Goal: Task Accomplishment & Management: Manage account settings

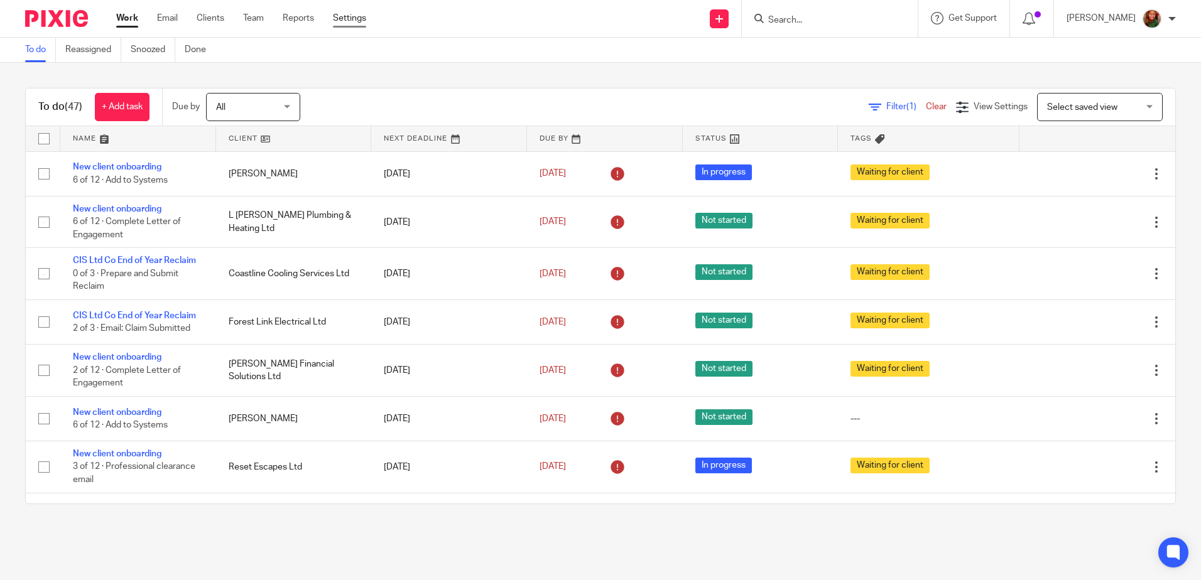
click at [353, 18] on link "Settings" at bounding box center [349, 18] width 33 height 13
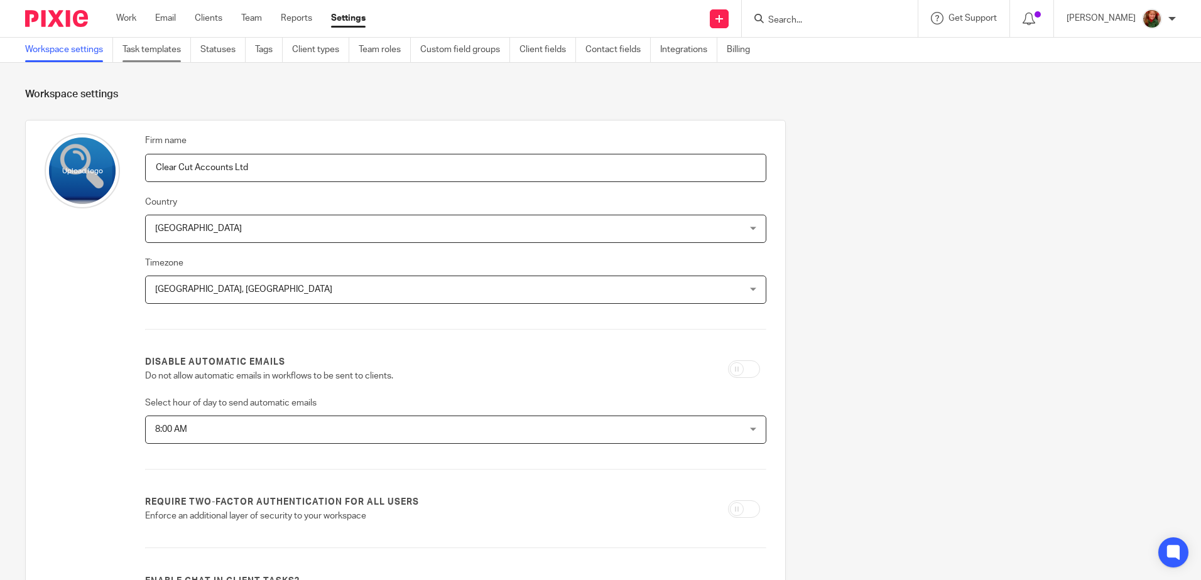
click at [148, 52] on link "Task templates" at bounding box center [157, 50] width 68 height 25
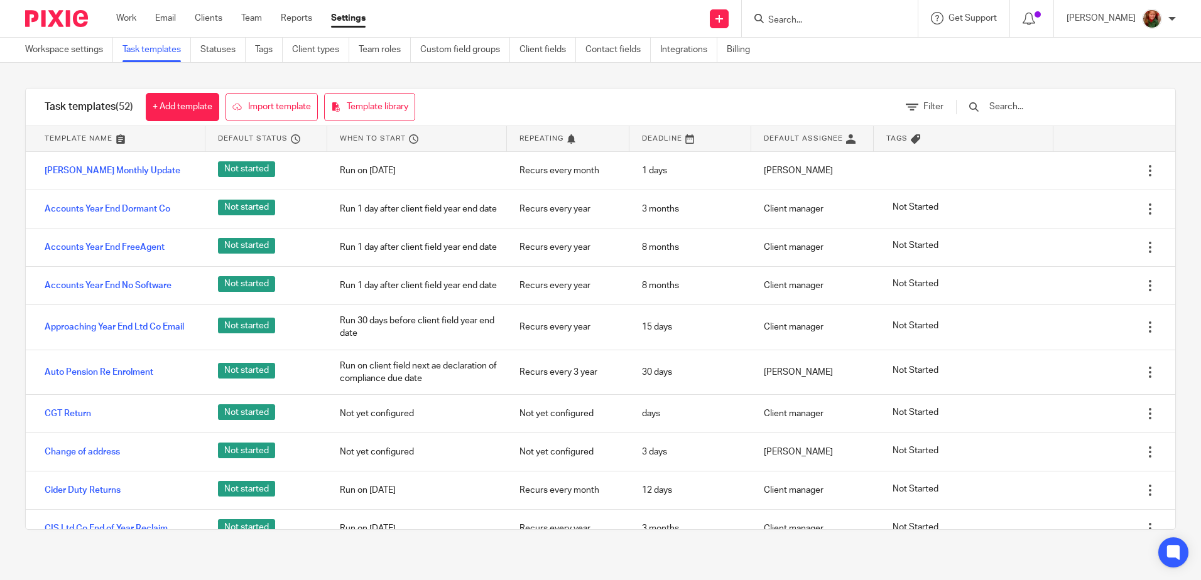
click at [1028, 105] on input "text" at bounding box center [1061, 107] width 146 height 14
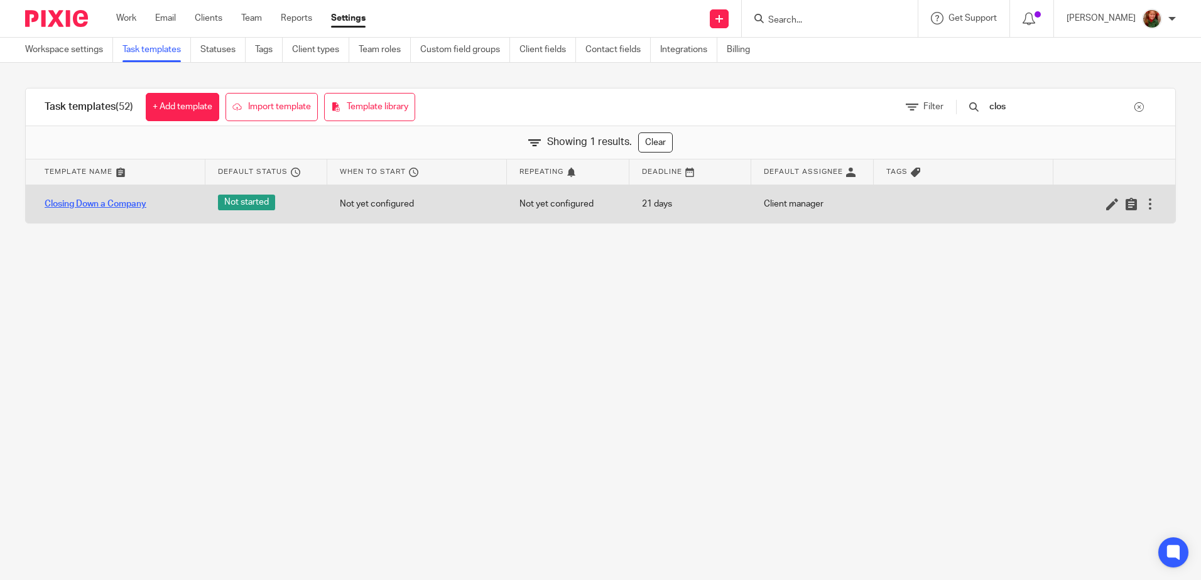
type input "clos"
click at [111, 207] on link "Closing Down a Company" at bounding box center [96, 204] width 102 height 13
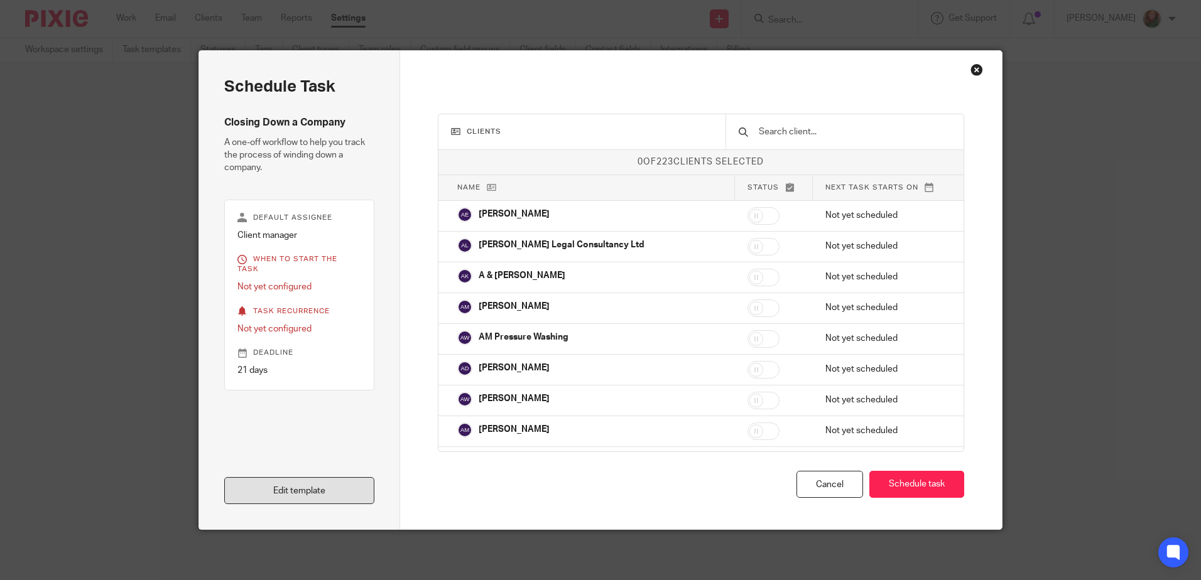
click at [274, 486] on link "Edit template" at bounding box center [299, 490] width 150 height 27
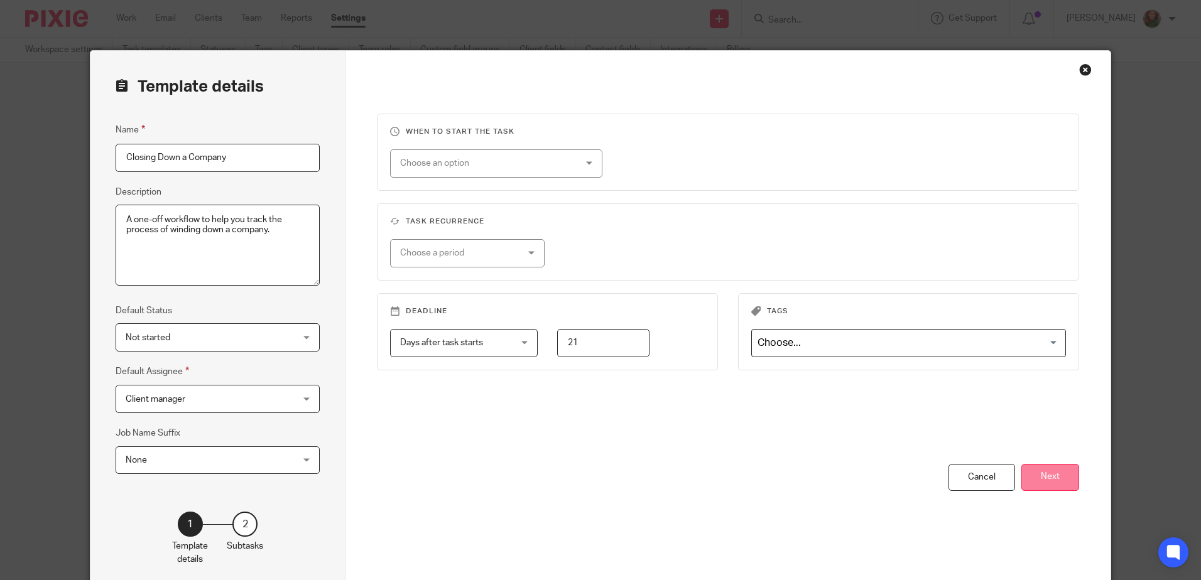
click at [1044, 480] on button "Next" at bounding box center [1050, 477] width 58 height 27
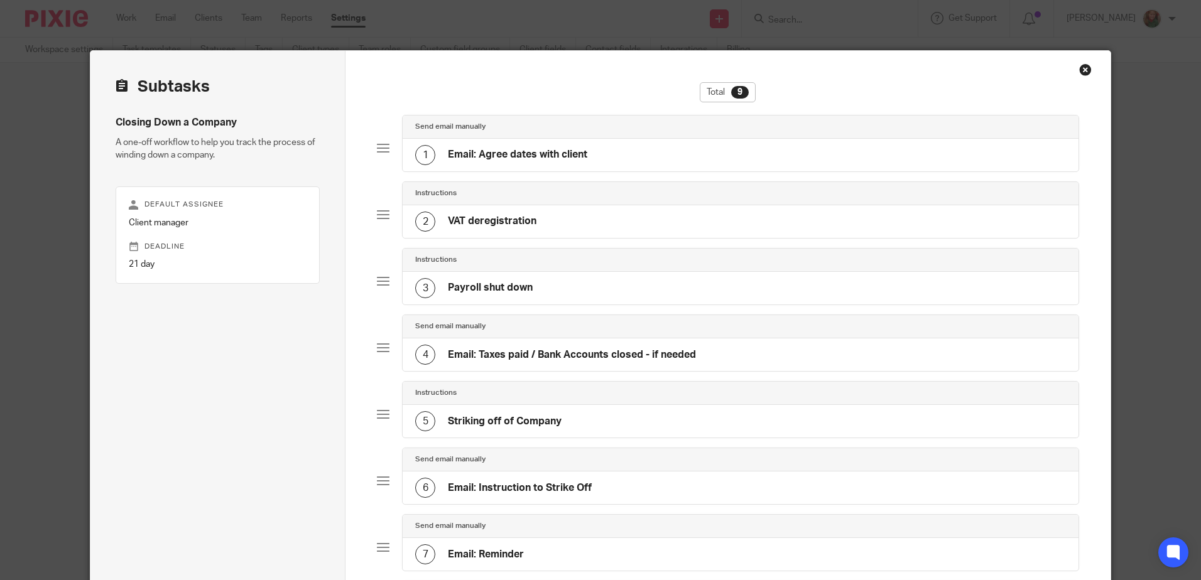
scroll to position [126, 0]
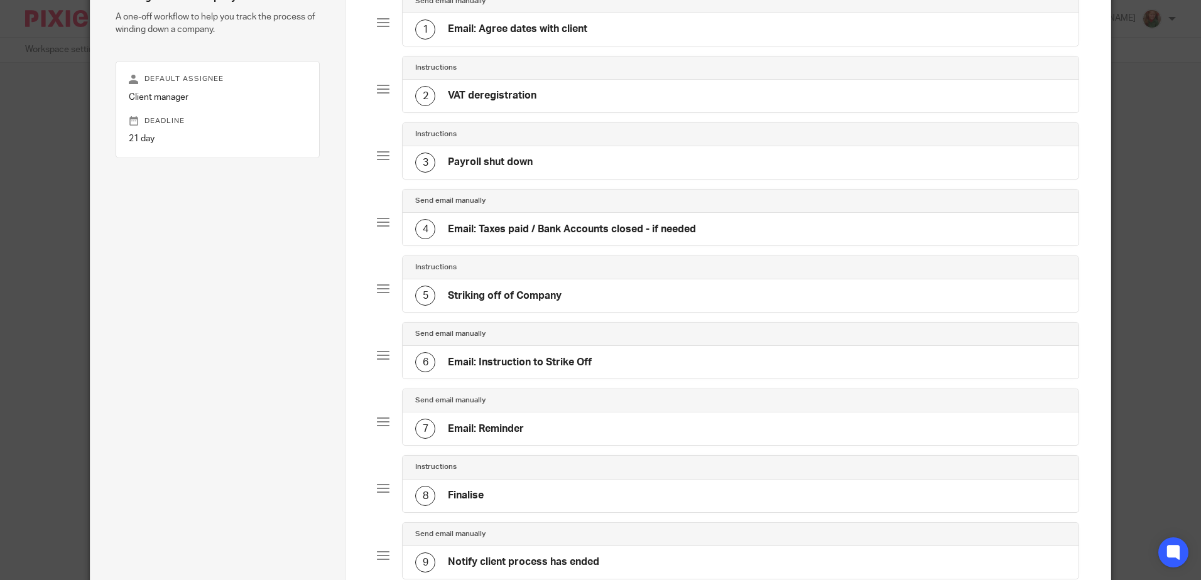
click at [493, 296] on h4 "Striking off of Company" at bounding box center [505, 296] width 114 height 13
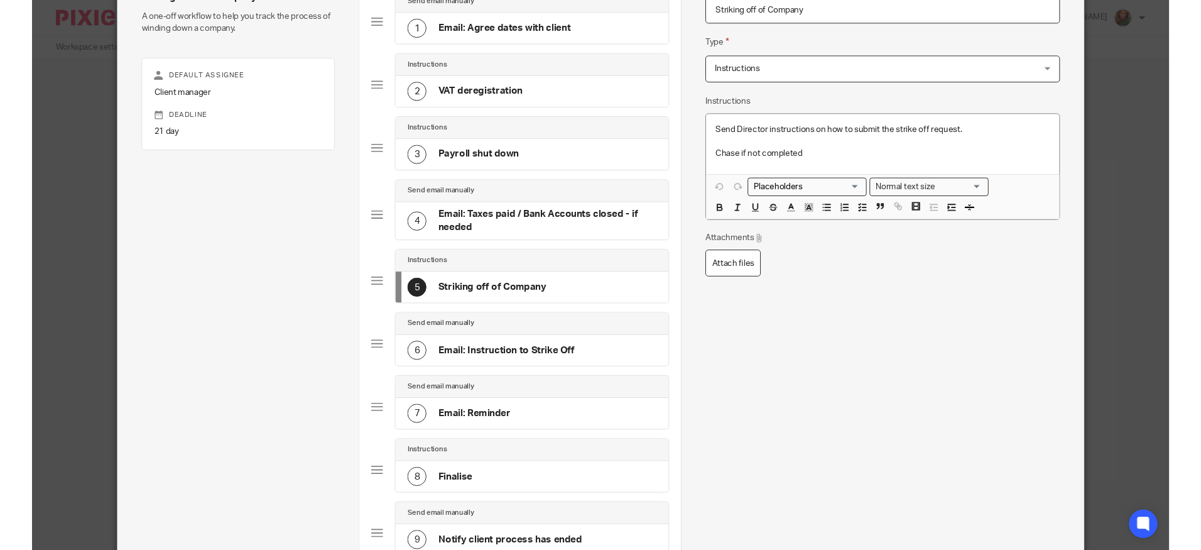
scroll to position [122, 0]
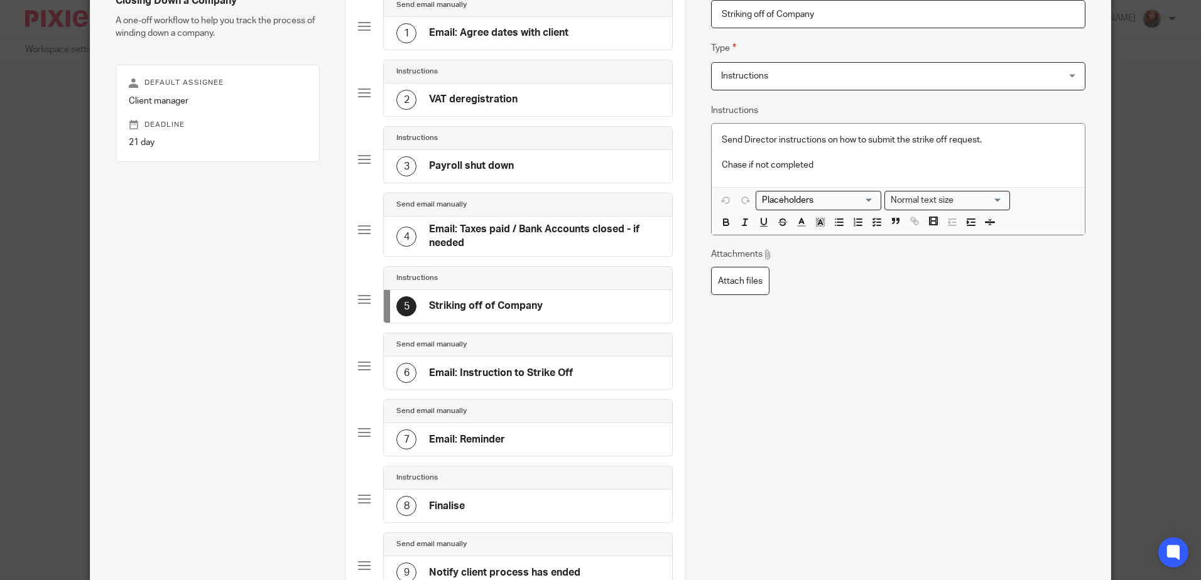
click at [510, 370] on h4 "Email: Instruction to Strike Off" at bounding box center [501, 373] width 144 height 13
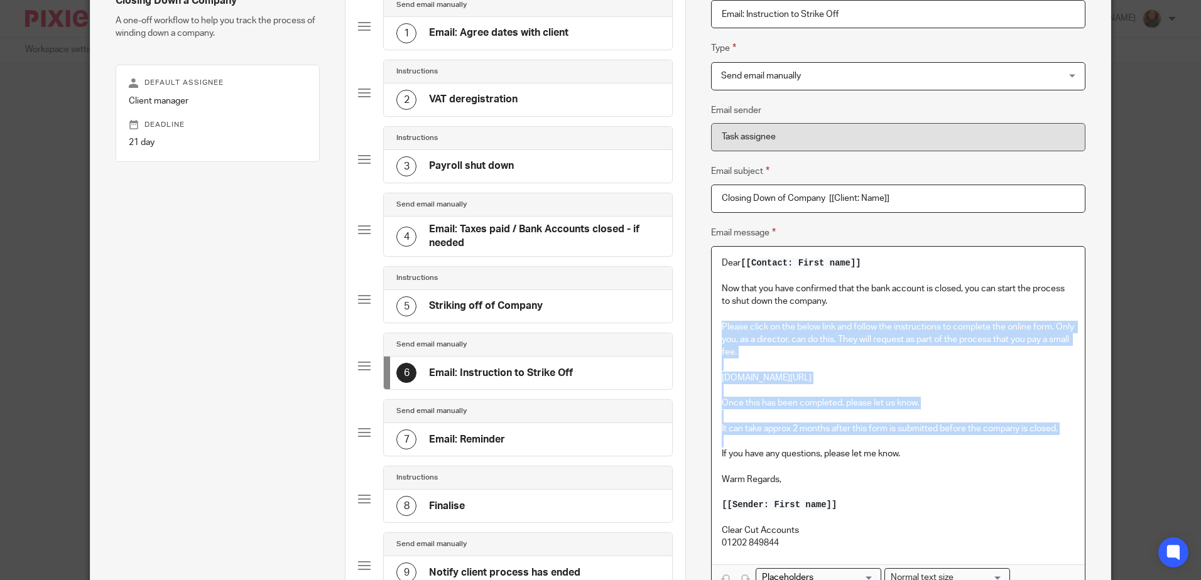
drag, startPoint x: 712, startPoint y: 327, endPoint x: 1096, endPoint y: 436, distance: 399.1
click at [1096, 436] on div "Name Email: Agree dates with client Type Send email manually Send email manuall…" at bounding box center [897, 320] width 425 height 783
copy div "Please click on the below link and follow the instructions to complete the onli…"
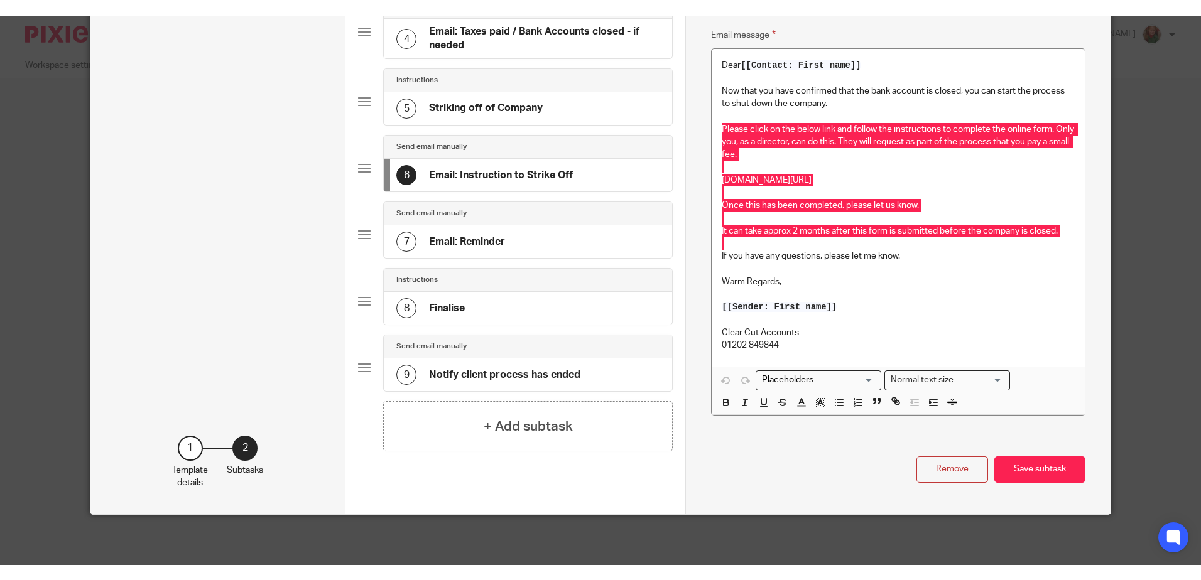
scroll to position [0, 0]
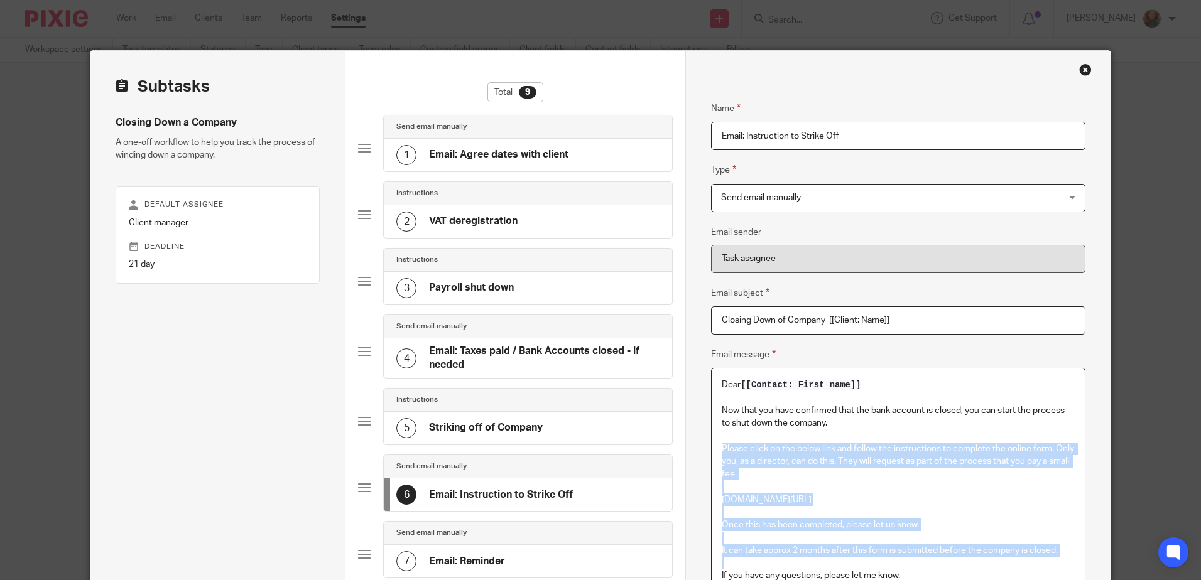
click at [1082, 71] on div "Close this dialog window" at bounding box center [1085, 69] width 13 height 13
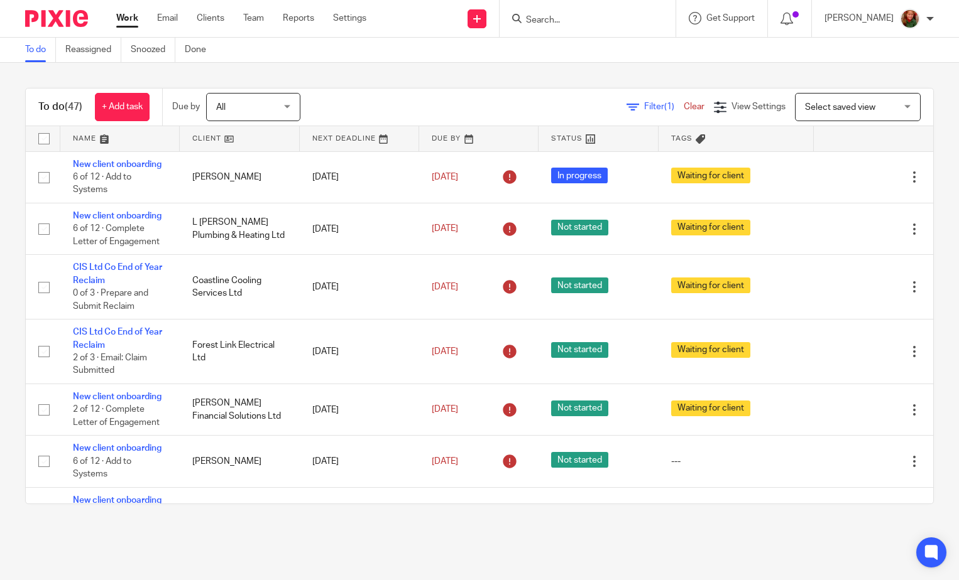
click at [85, 139] on link at bounding box center [119, 138] width 119 height 25
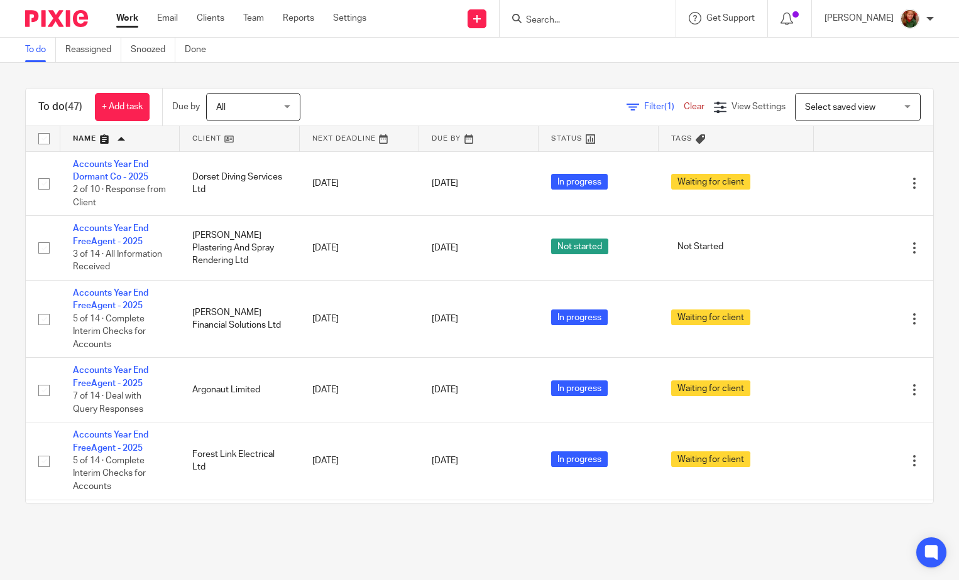
click at [574, 19] on input "Search" at bounding box center [581, 20] width 113 height 11
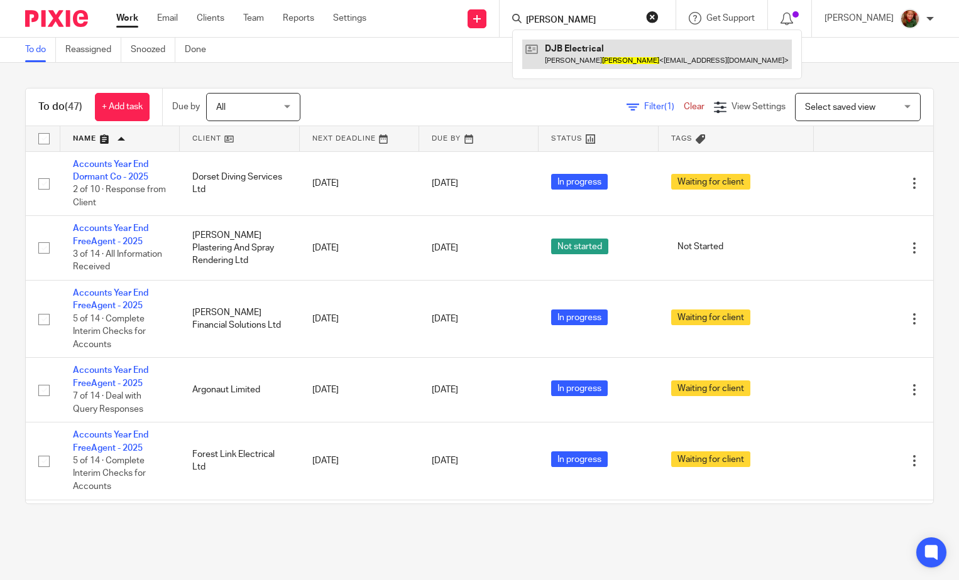
type input "burgess"
click at [579, 55] on link at bounding box center [657, 54] width 270 height 29
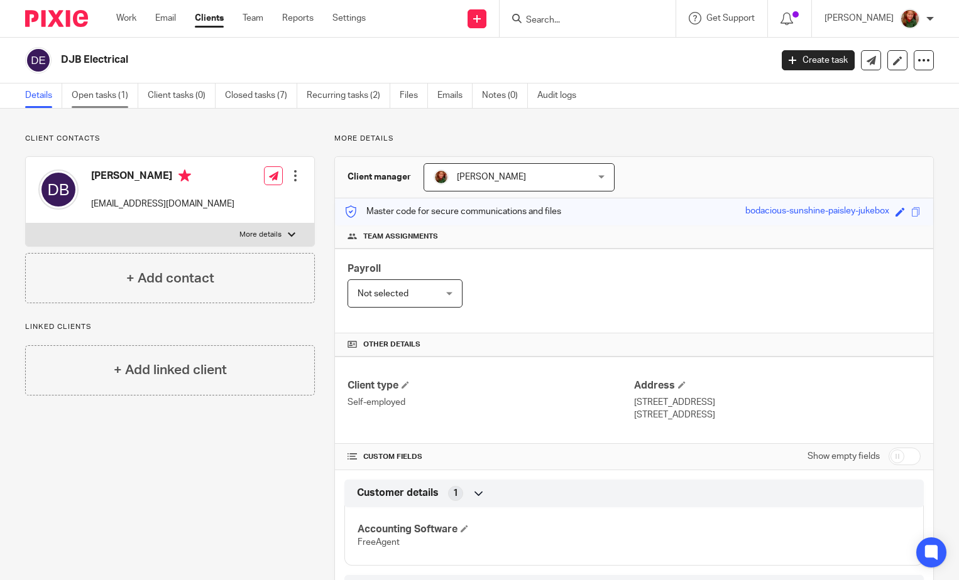
click at [95, 92] on link "Open tasks (1)" at bounding box center [105, 96] width 67 height 25
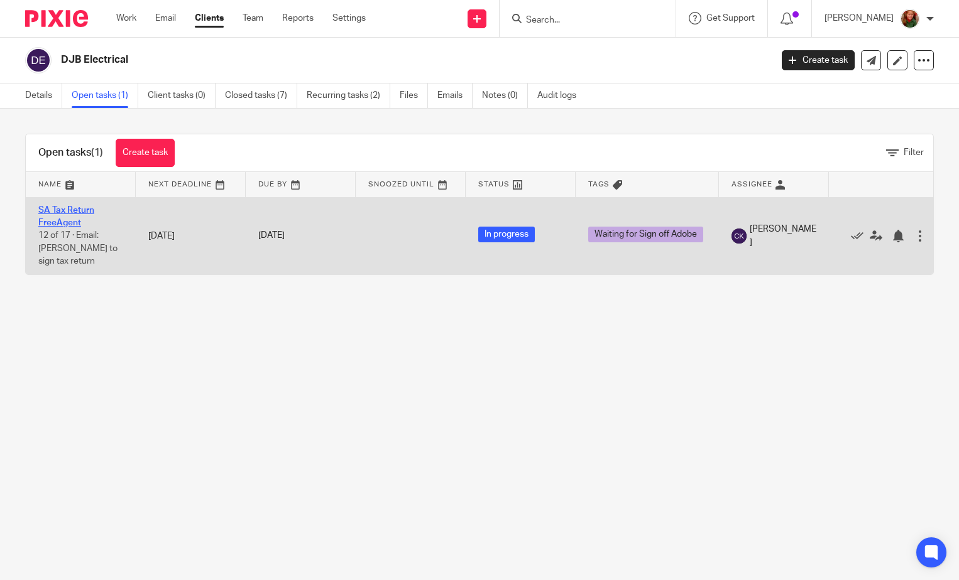
click at [62, 210] on link "SA Tax Return FreeAgent" at bounding box center [66, 216] width 56 height 21
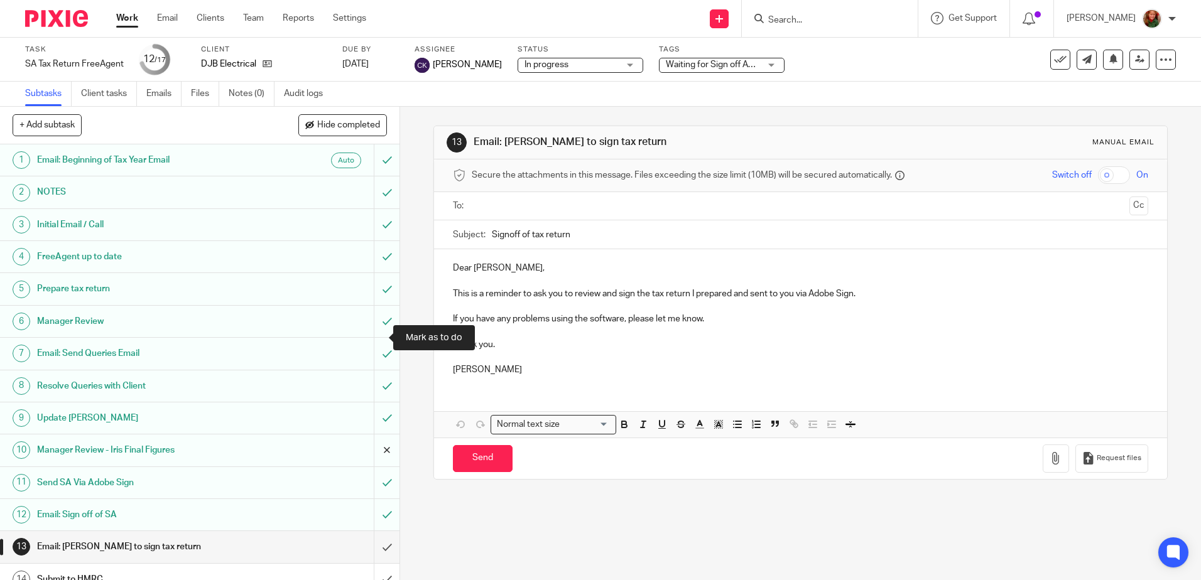
scroll to position [112, 0]
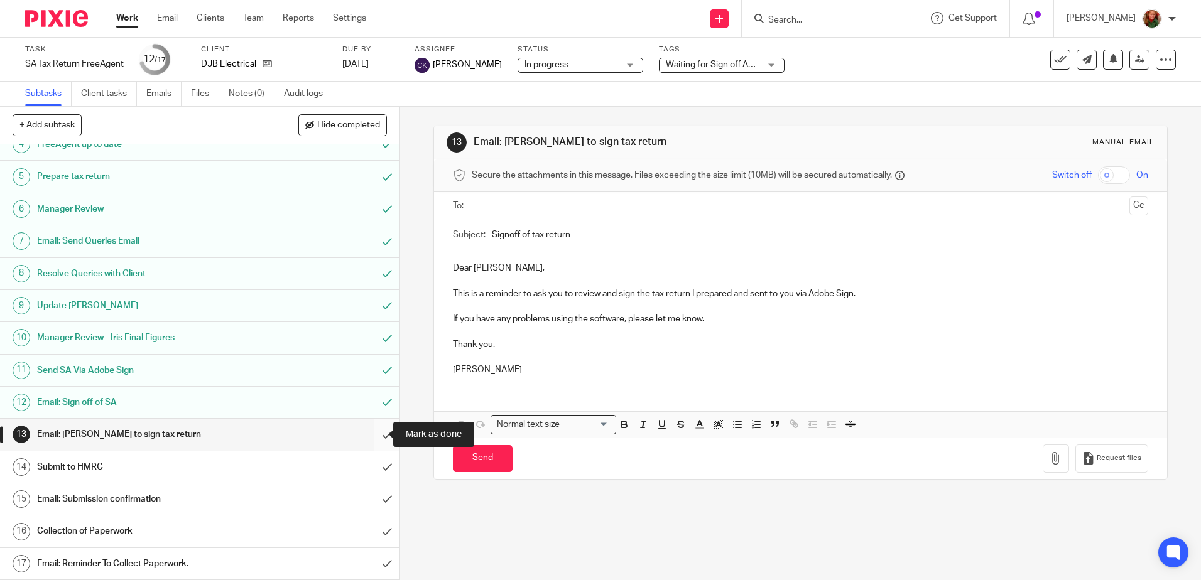
click at [371, 440] on input "submit" at bounding box center [200, 434] width 400 height 31
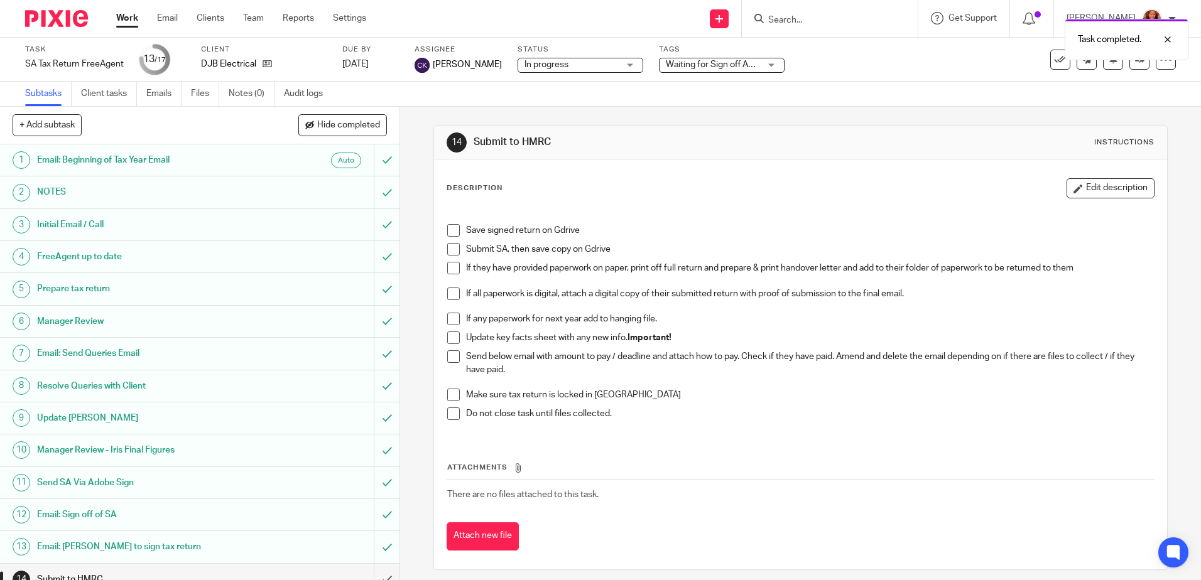
click at [449, 230] on span at bounding box center [453, 230] width 13 height 13
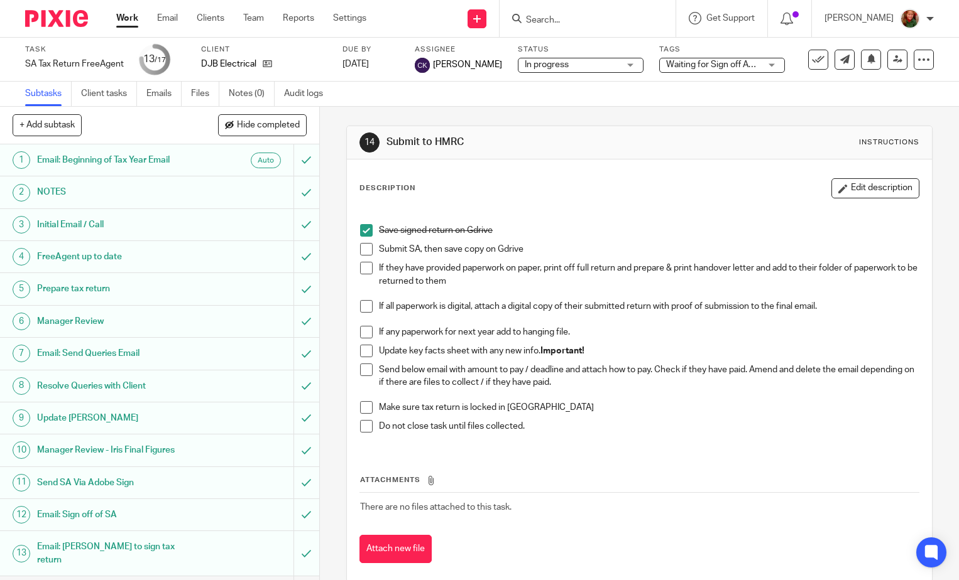
click at [360, 248] on span at bounding box center [366, 249] width 13 height 13
click at [361, 308] on span at bounding box center [366, 306] width 13 height 13
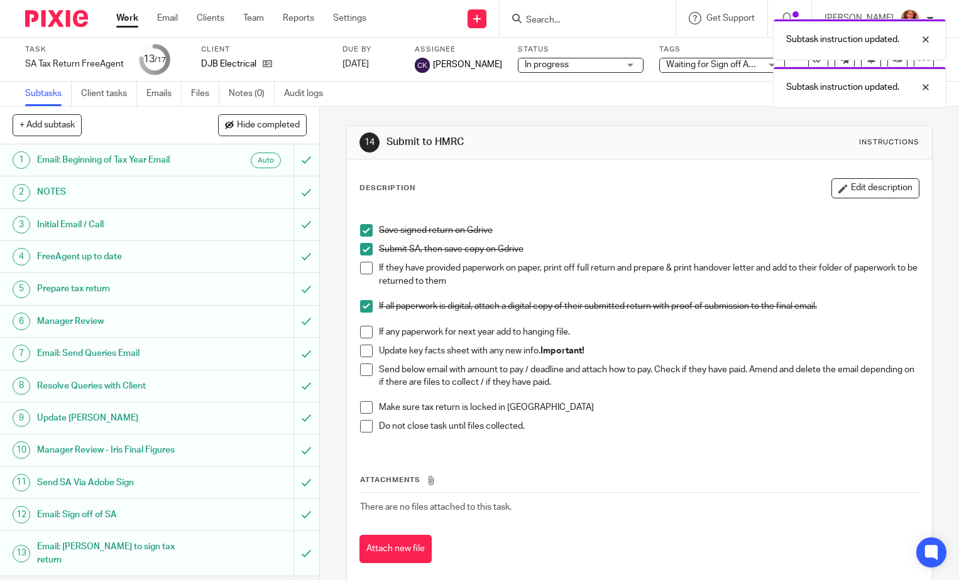
click at [362, 352] on span at bounding box center [366, 351] width 13 height 13
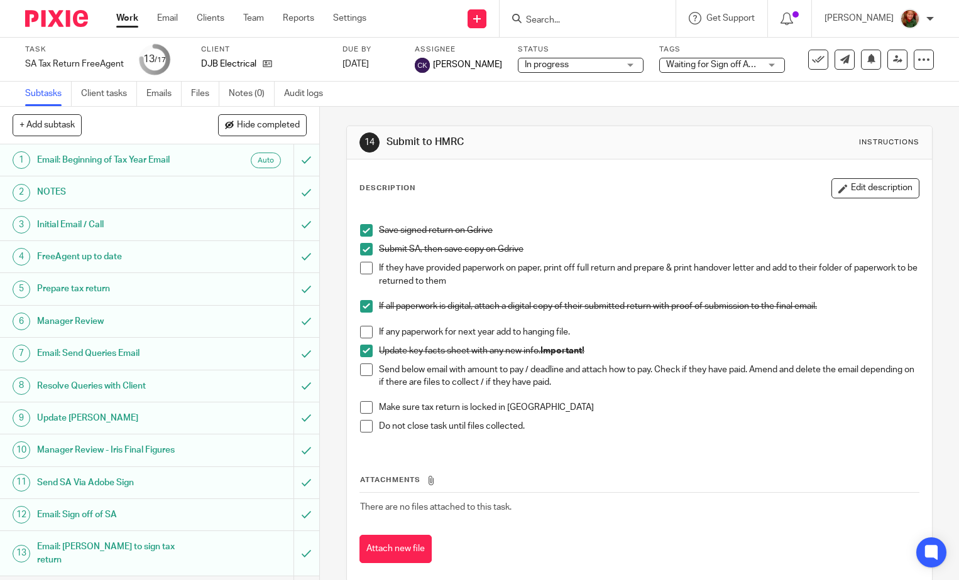
click at [360, 371] on span at bounding box center [366, 370] width 13 height 13
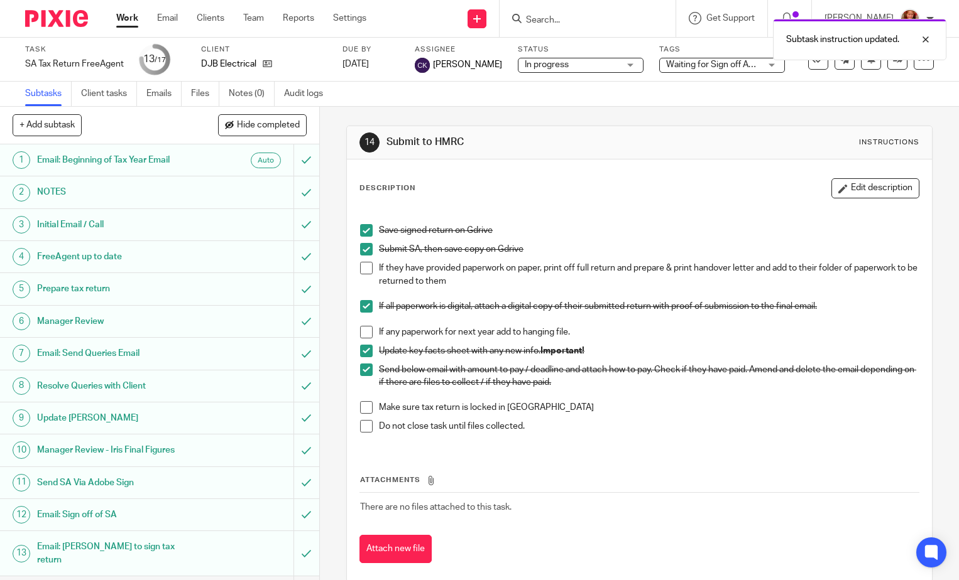
click at [360, 410] on span at bounding box center [366, 407] width 13 height 13
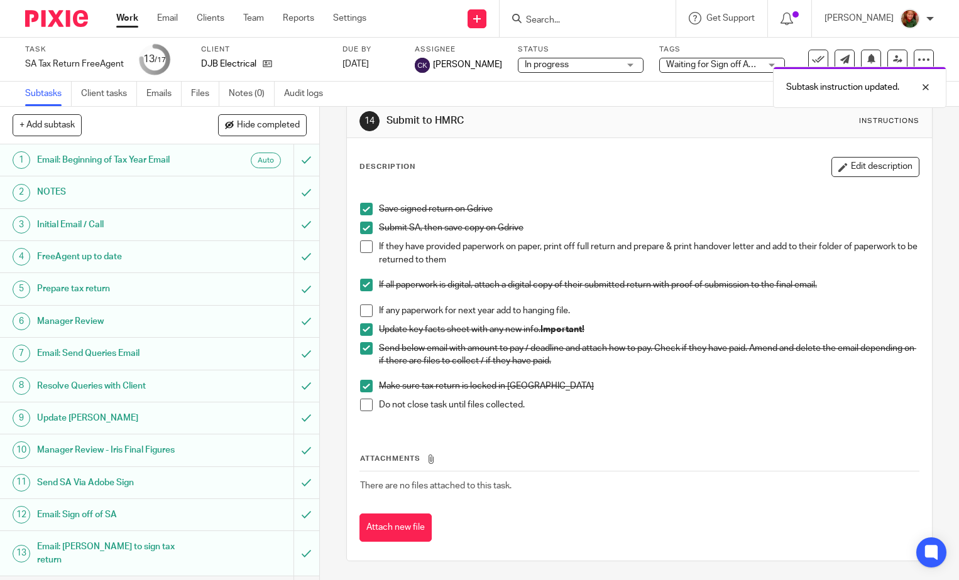
click at [362, 312] on span at bounding box center [366, 311] width 13 height 13
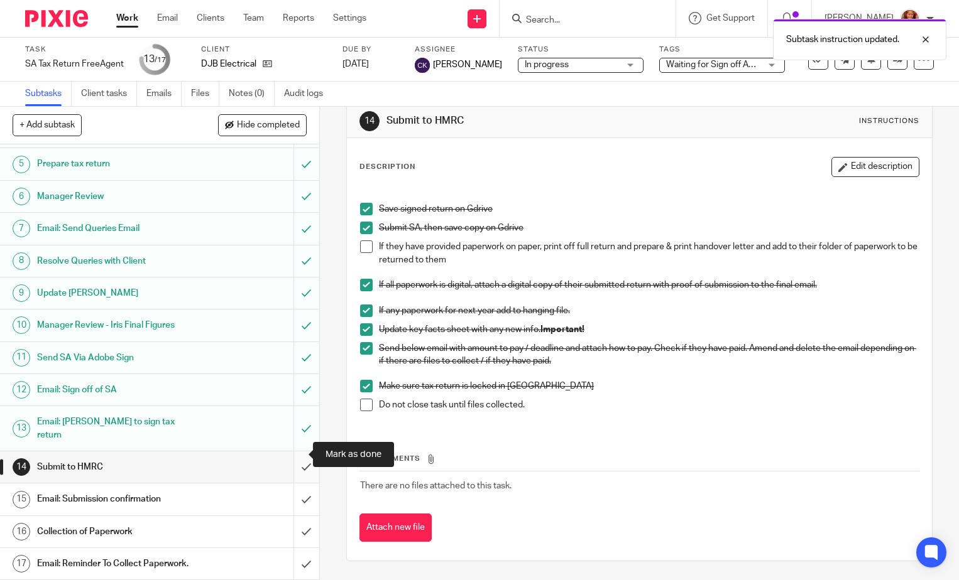
click at [291, 452] on input "submit" at bounding box center [159, 467] width 319 height 31
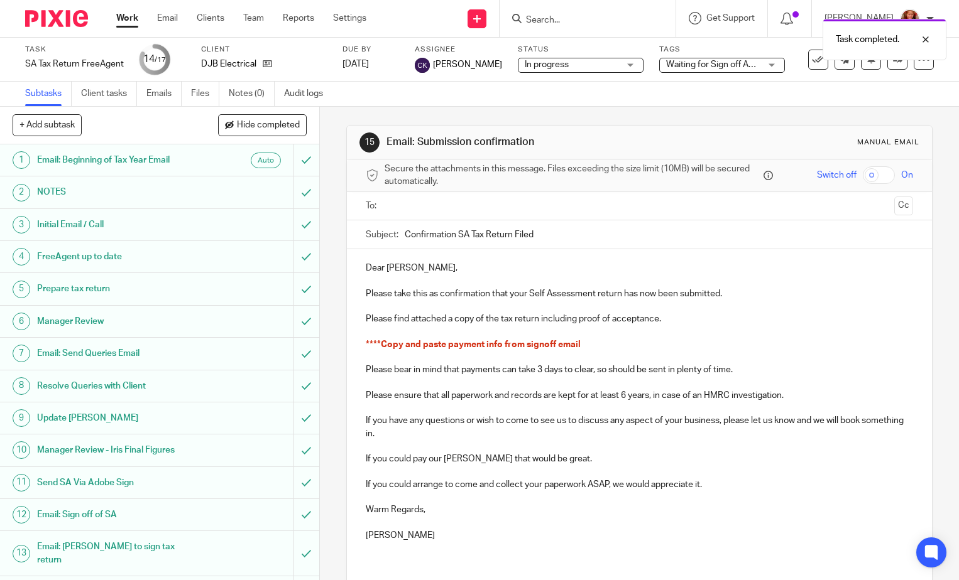
click at [95, 478] on h1 "Send SA Via Adobe Sign" at bounding box center [118, 483] width 163 height 19
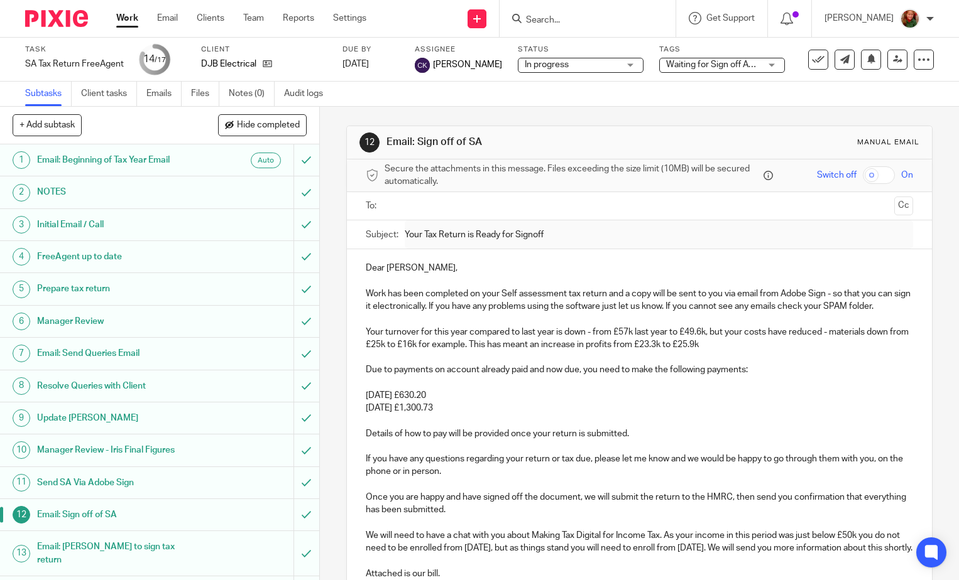
drag, startPoint x: 355, startPoint y: 364, endPoint x: 493, endPoint y: 408, distance: 145.0
click at [493, 408] on div "Dear Darren, Work has been completed on your Self assessment tax return and a c…" at bounding box center [639, 470] width 585 height 442
copy div "Due to payments on account already paid and now due, you need to make the follo…"
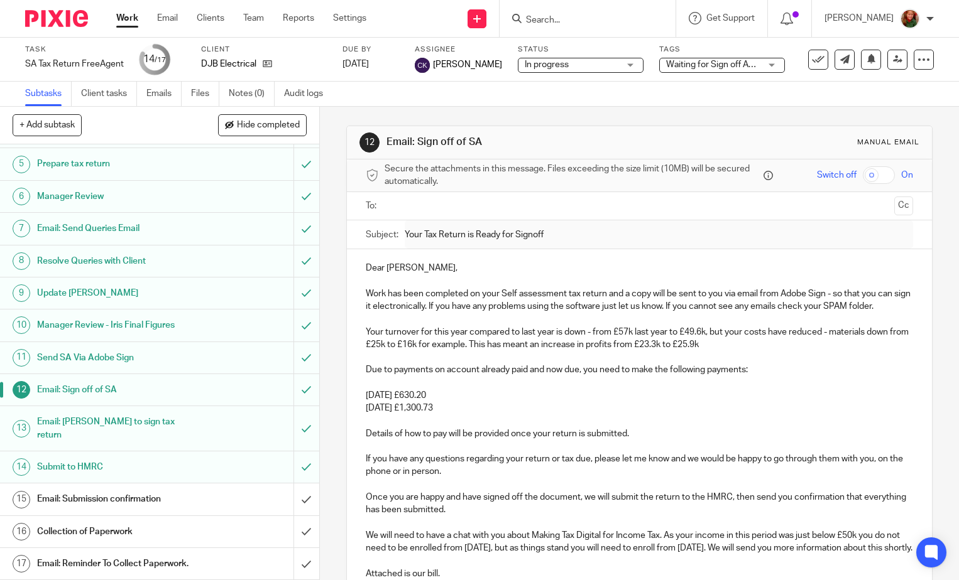
click at [107, 490] on h1 "Email: Submission confirmation" at bounding box center [118, 499] width 163 height 19
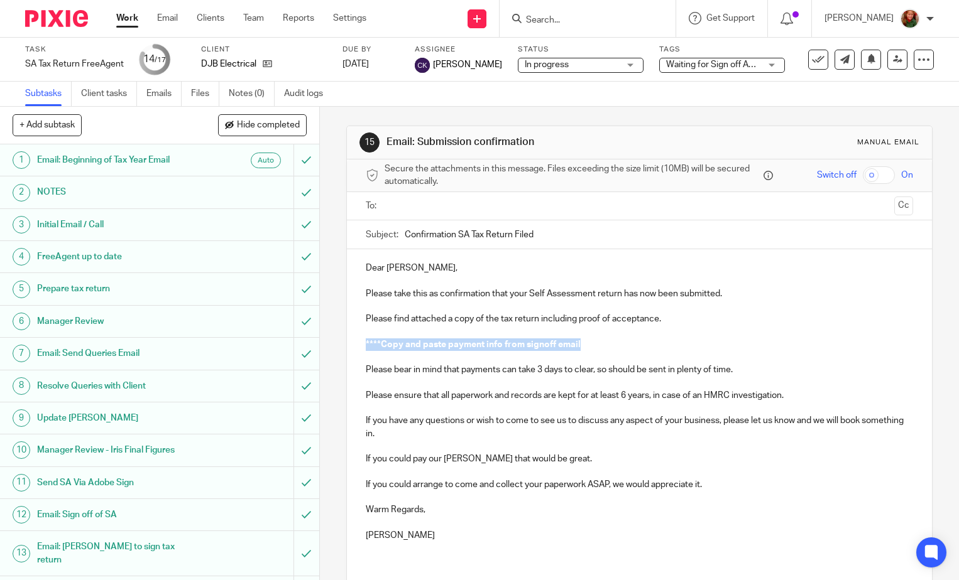
drag, startPoint x: 396, startPoint y: 344, endPoint x: 668, endPoint y: 344, distance: 272.0
click at [668, 344] on div "Dear [PERSON_NAME], Please take this as confirmation that your Self Assessment …" at bounding box center [639, 406] width 585 height 315
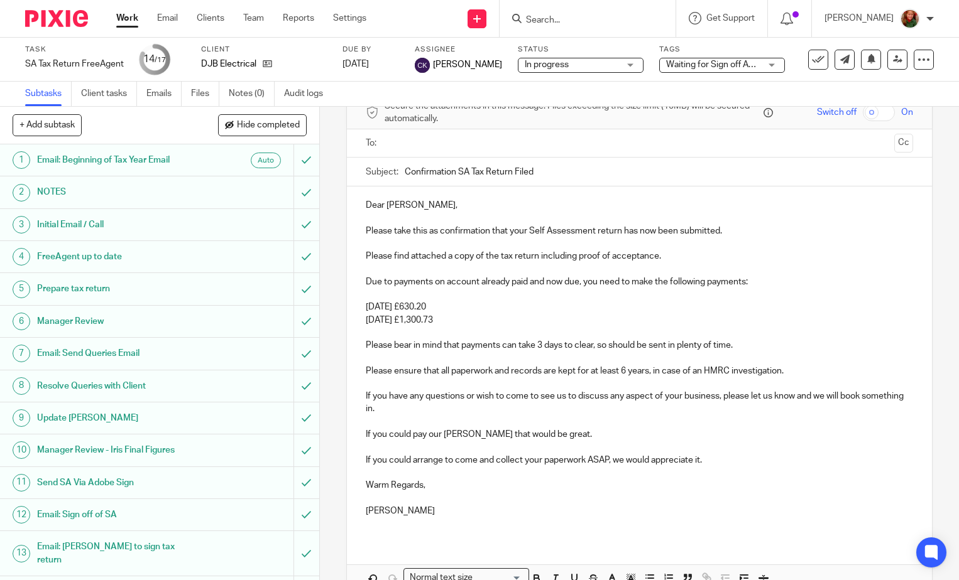
scroll to position [126, 0]
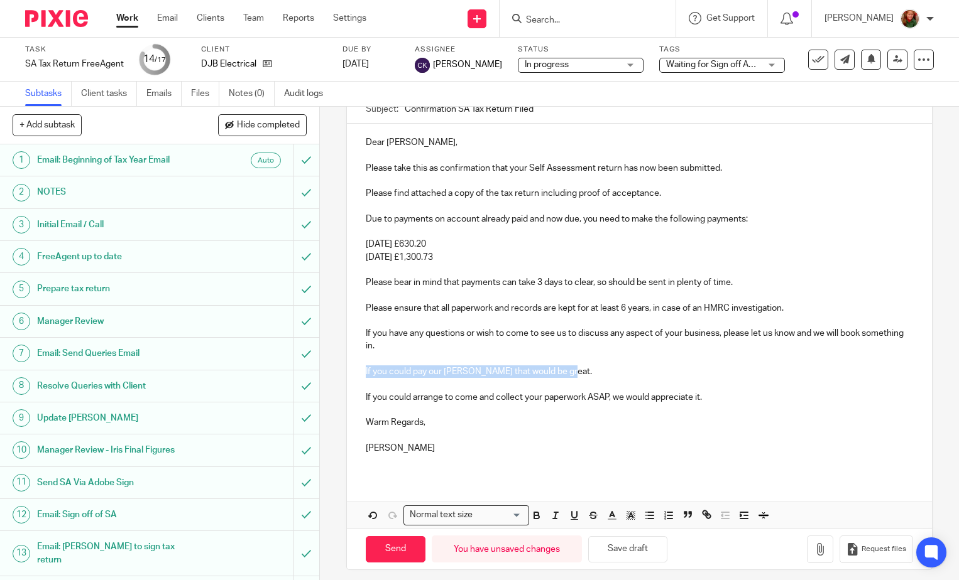
drag, startPoint x: 575, startPoint y: 370, endPoint x: 351, endPoint y: 376, distance: 223.7
click at [351, 376] on div "Dear [PERSON_NAME], Please take this as confirmation that your Self Assessment …" at bounding box center [639, 300] width 585 height 353
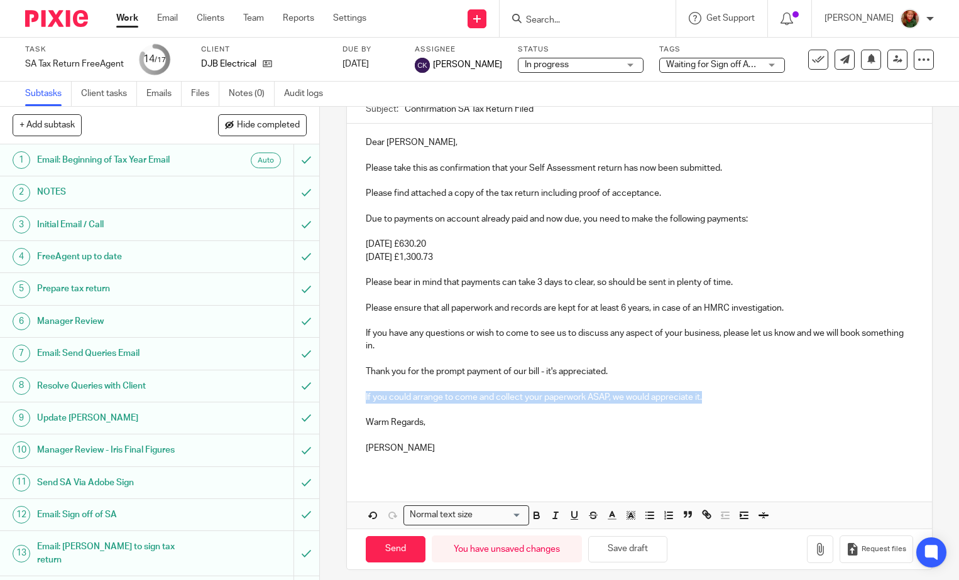
drag, startPoint x: 708, startPoint y: 398, endPoint x: 322, endPoint y: 391, distance: 386.4
click at [322, 391] on div "15 Email: Submission confirmation Manual email Secure the attachments in this m…" at bounding box center [639, 344] width 639 height 474
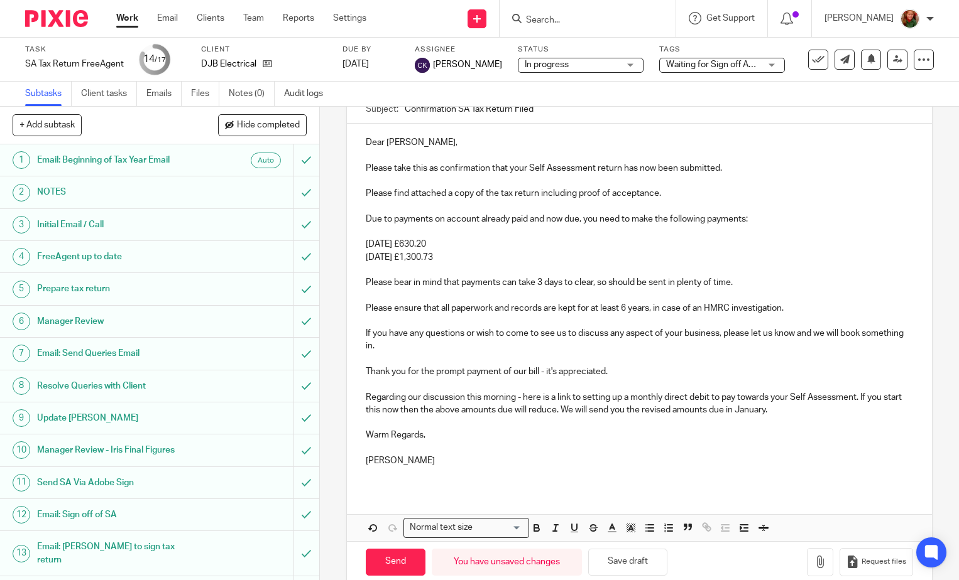
click at [803, 408] on p "Regarding our discussion this morning - here is a link to setting up a monthly …" at bounding box center [639, 404] width 547 height 26
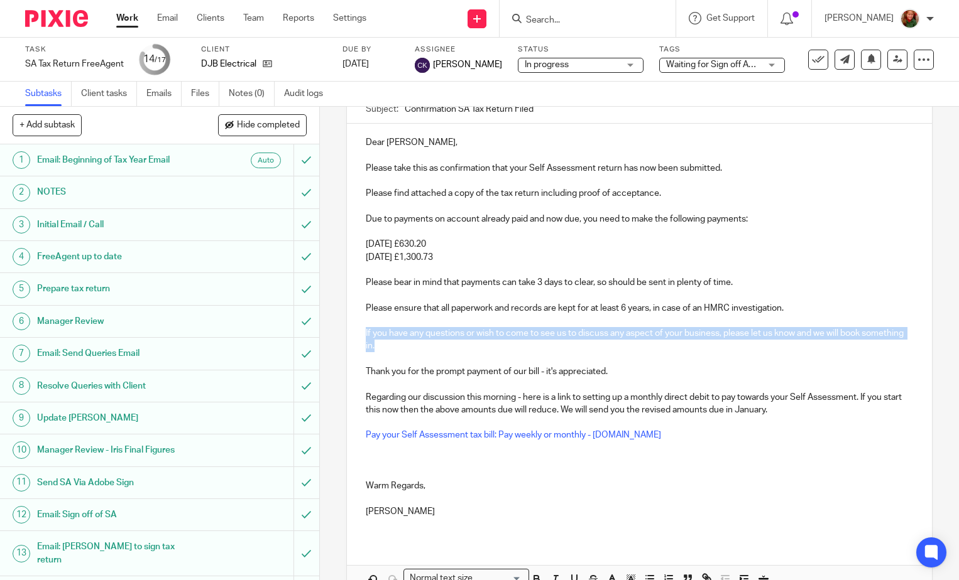
drag, startPoint x: 438, startPoint y: 344, endPoint x: 349, endPoint y: 334, distance: 89.8
click at [349, 334] on div "Dear [PERSON_NAME], Please take this as confirmation that your Self Assessment …" at bounding box center [639, 332] width 585 height 417
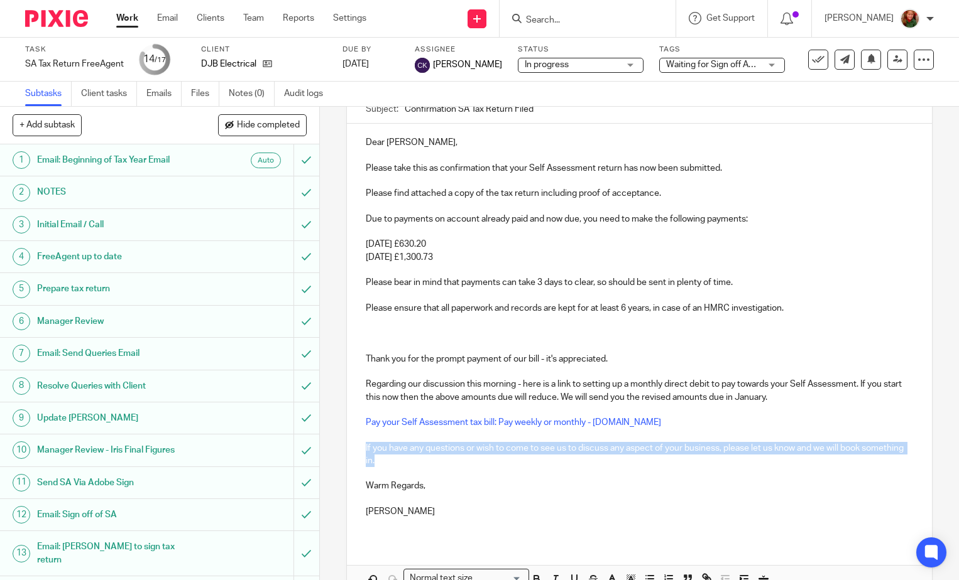
click at [442, 465] on p "If you have any questions or wish to come to see us to discuss any aspect of yo…" at bounding box center [639, 455] width 547 height 26
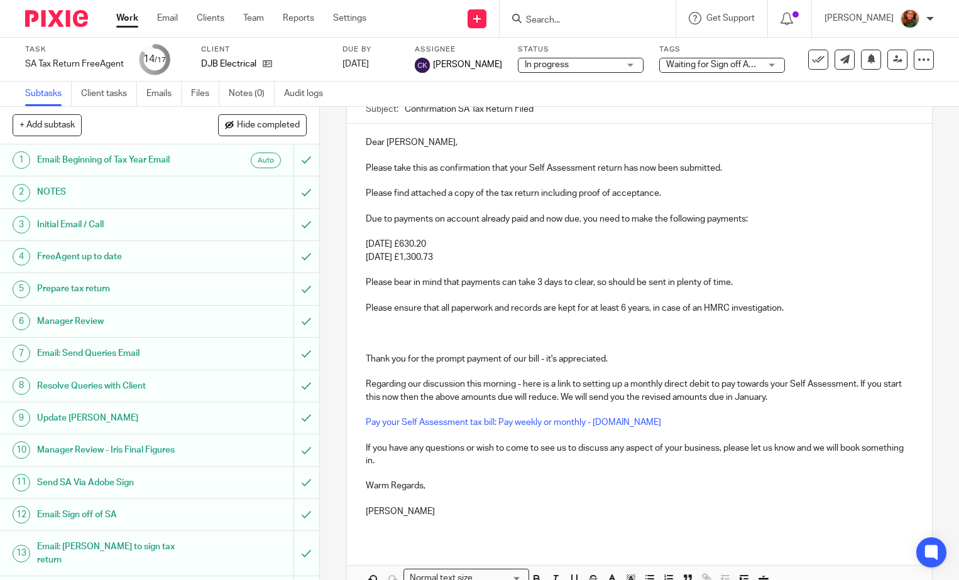
click at [361, 448] on div "Dear [PERSON_NAME], Please take this as confirmation that your Self Assessment …" at bounding box center [639, 332] width 585 height 417
click at [396, 326] on p at bounding box center [639, 321] width 547 height 13
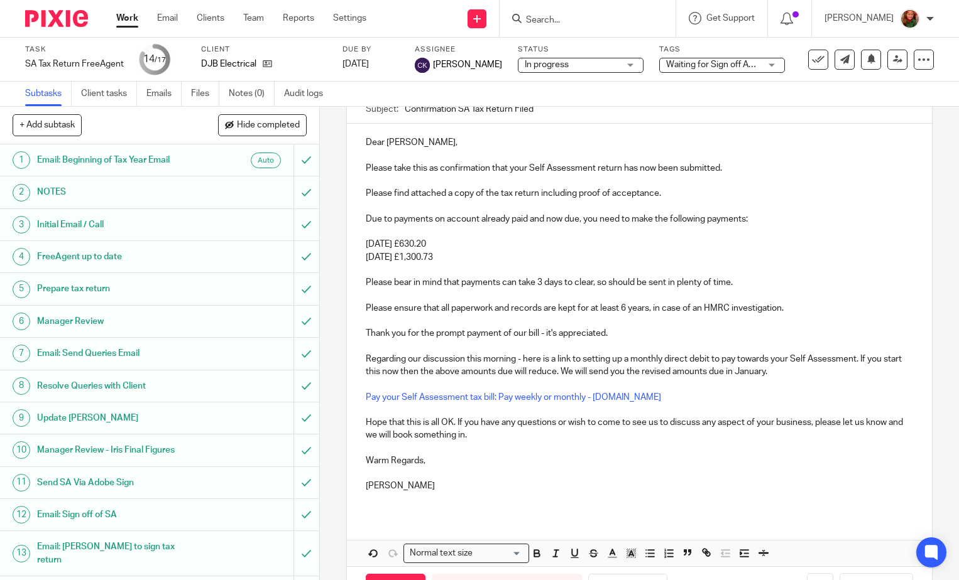
drag, startPoint x: 379, startPoint y: 485, endPoint x: 489, endPoint y: 482, distance: 109.3
click at [489, 482] on p "[PERSON_NAME]" at bounding box center [639, 486] width 547 height 13
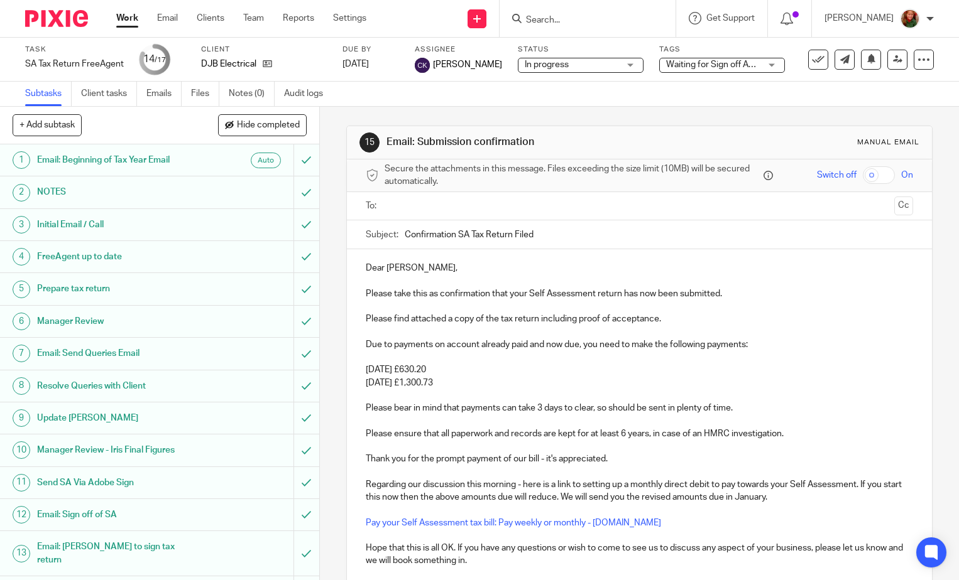
click at [494, 199] on input "text" at bounding box center [638, 206] width 499 height 14
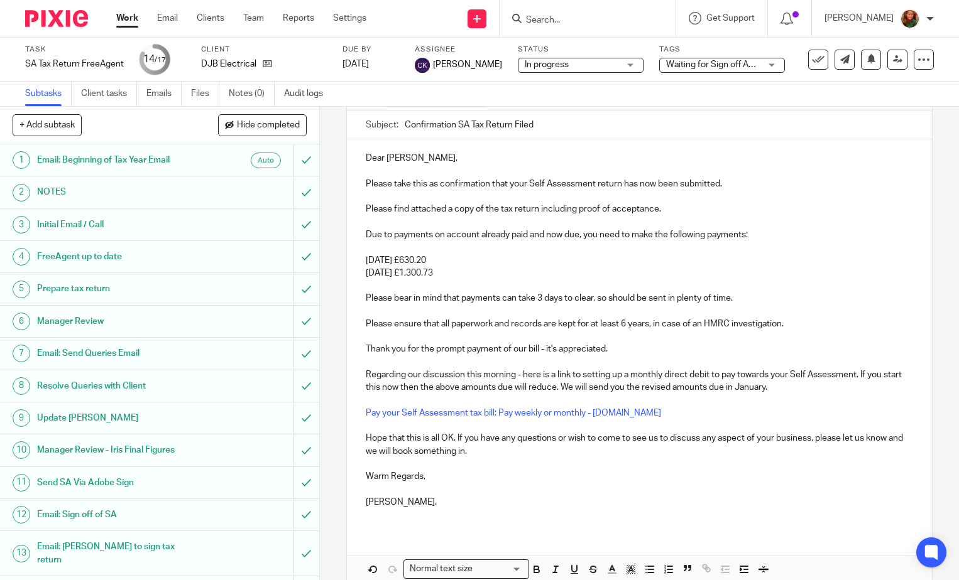
scroll to position [175, 0]
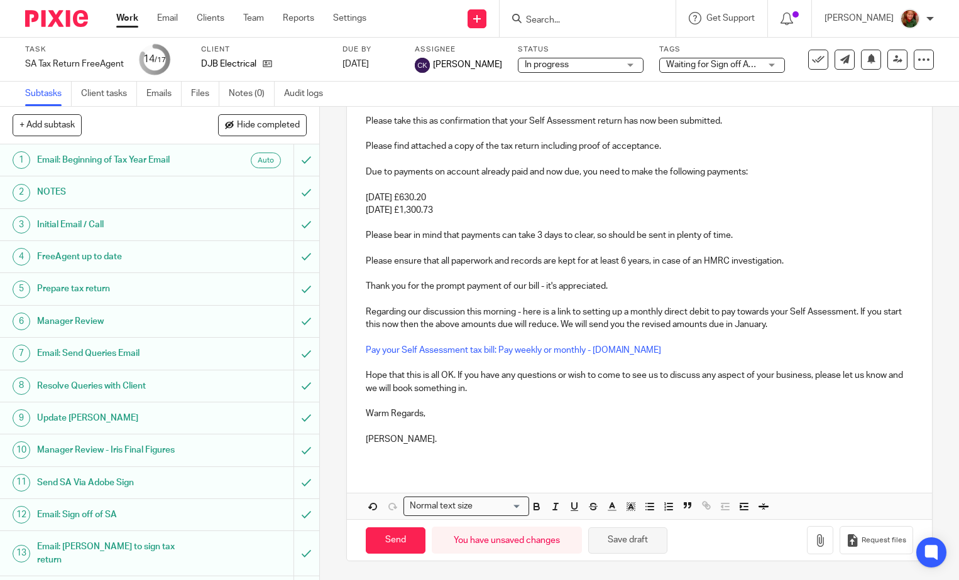
click at [613, 543] on button "Save draft" at bounding box center [627, 541] width 79 height 27
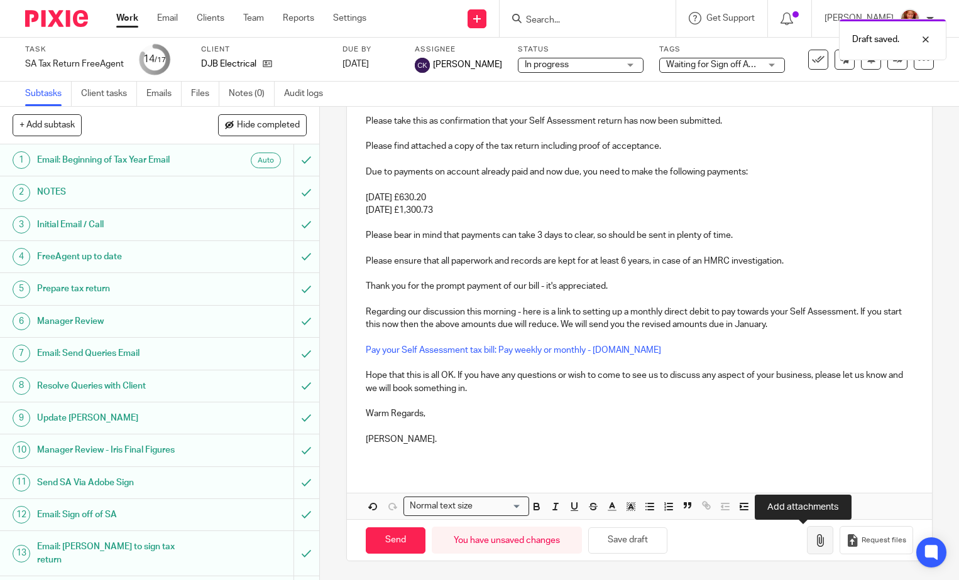
click at [814, 545] on icon "button" at bounding box center [820, 541] width 13 height 13
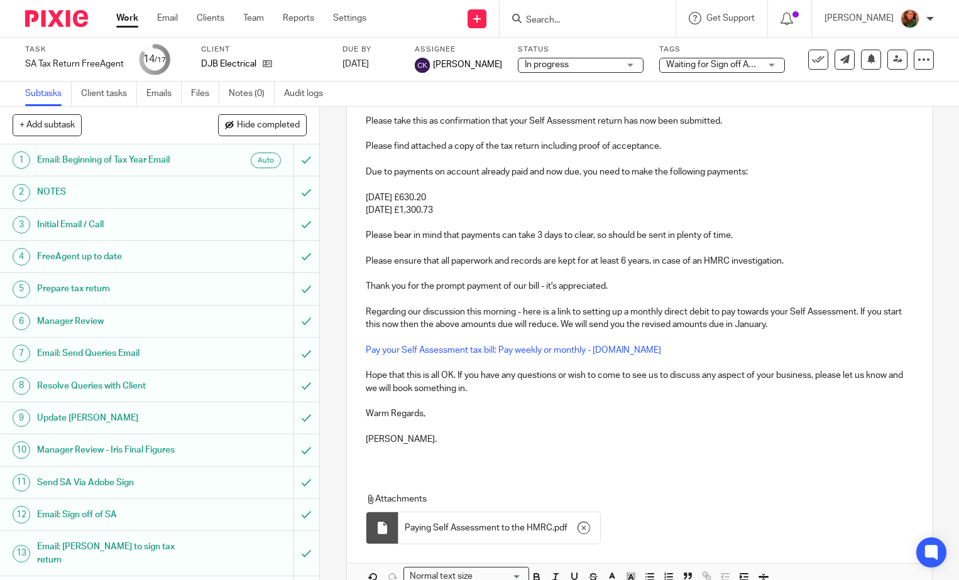
scroll to position [246, 0]
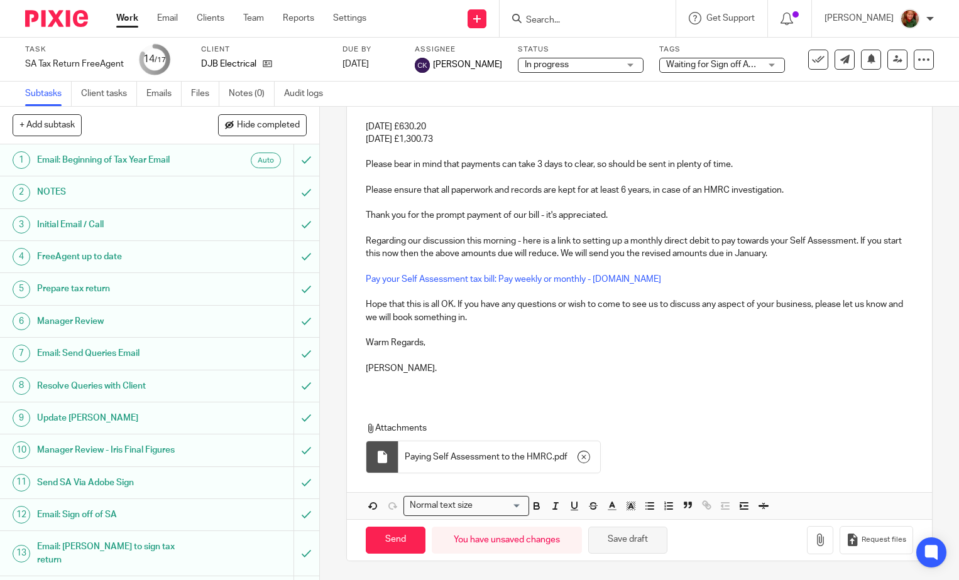
click at [628, 536] on button "Save draft" at bounding box center [627, 540] width 79 height 27
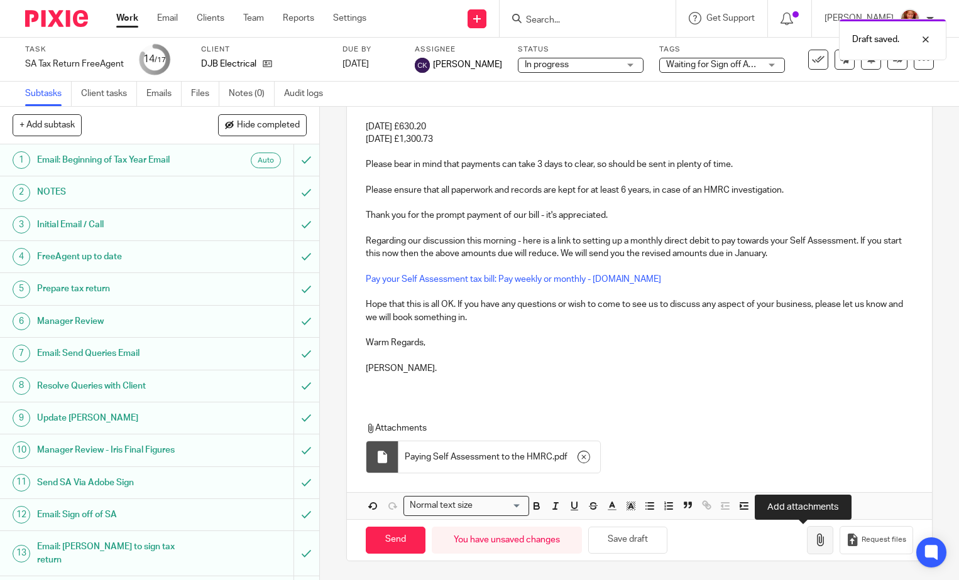
click at [814, 545] on icon "button" at bounding box center [820, 540] width 13 height 13
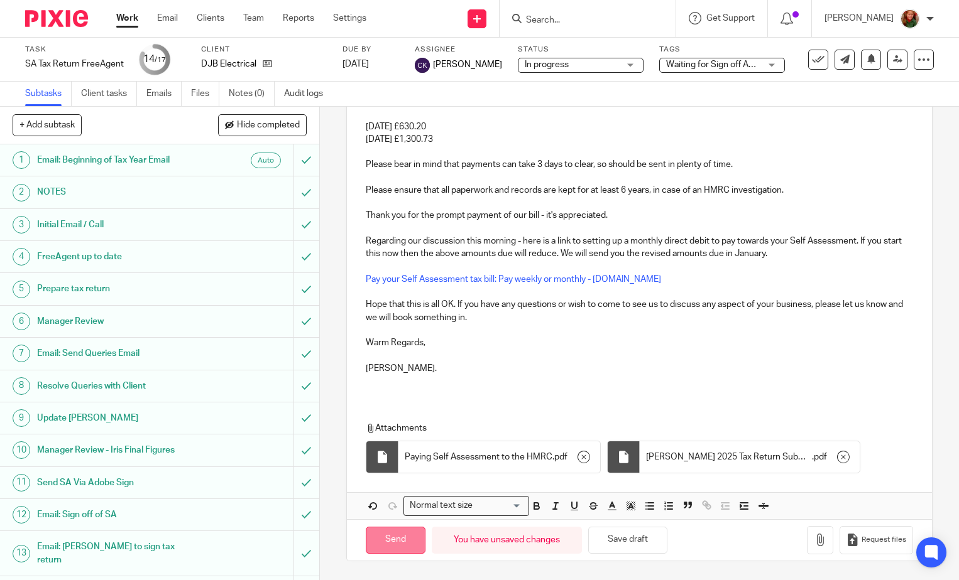
click at [381, 538] on input "Send" at bounding box center [396, 540] width 60 height 27
type input "Sent"
click at [683, 68] on span "Waiting for Sign off Adobe" at bounding box center [717, 64] width 102 height 9
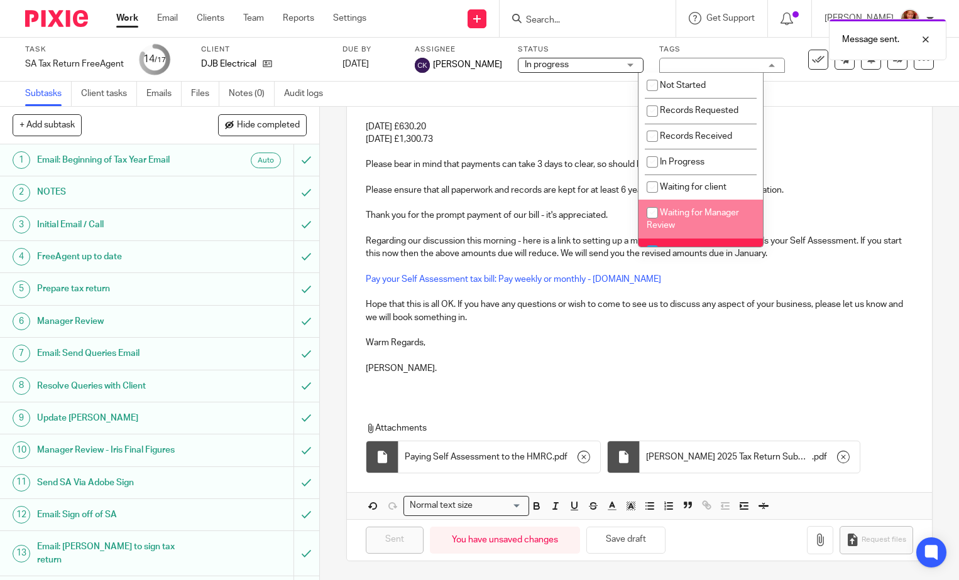
scroll to position [126, 0]
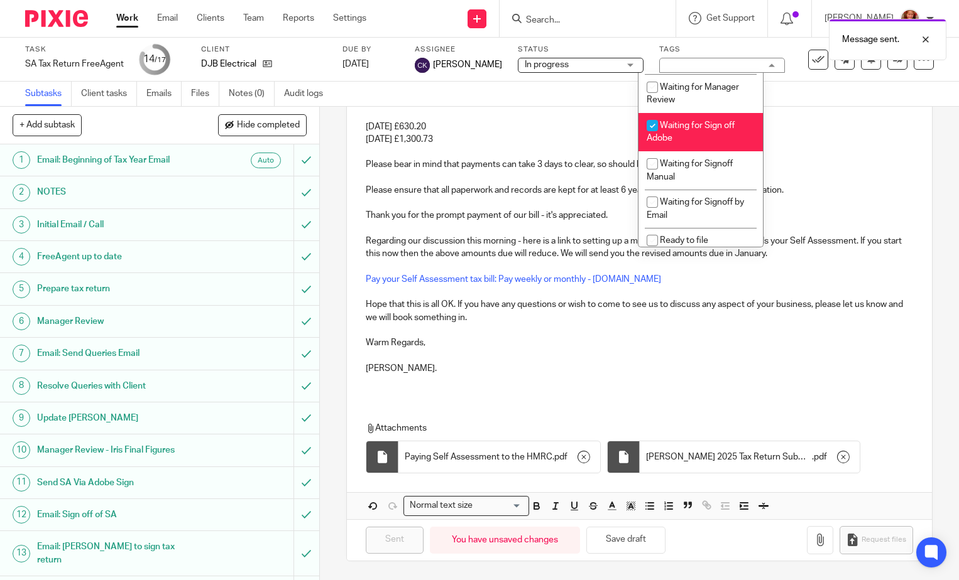
click at [689, 126] on span "Waiting for Sign off Adobe" at bounding box center [690, 132] width 88 height 22
checkbox input "false"
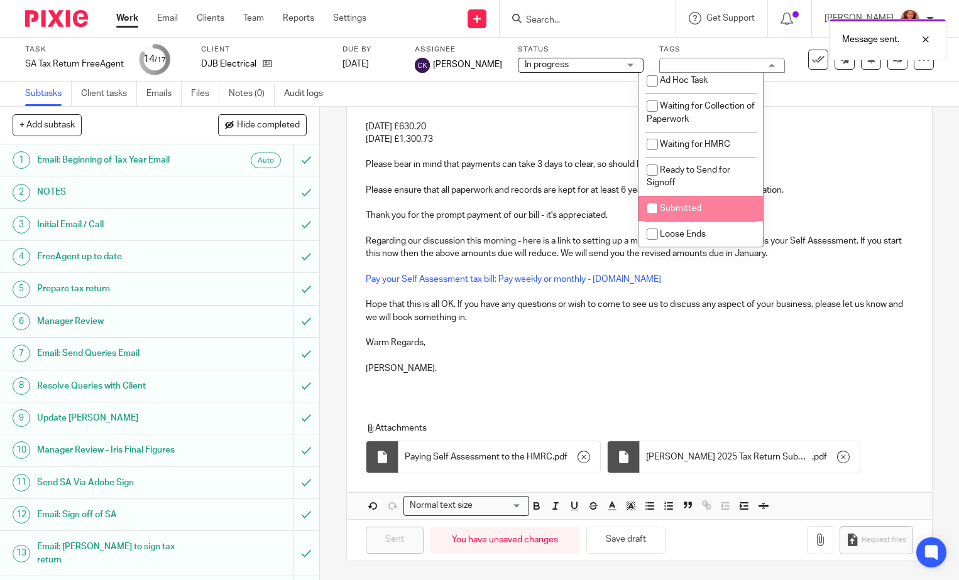
click at [699, 204] on li "Submitted" at bounding box center [700, 209] width 124 height 26
checkbox input "true"
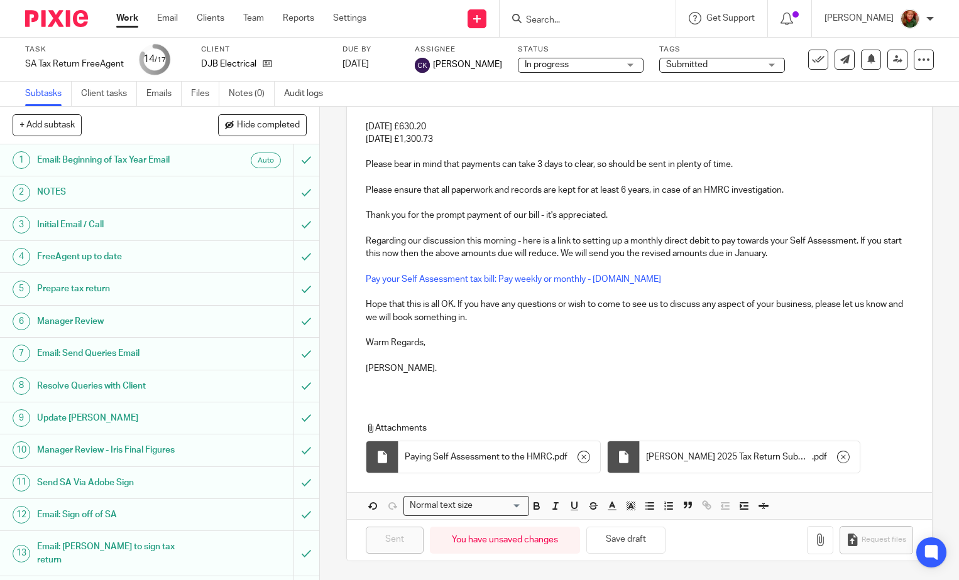
click at [547, 62] on span "In progress" at bounding box center [547, 64] width 44 height 9
click at [552, 109] on li "In progress" at bounding box center [559, 111] width 124 height 26
click at [712, 92] on div "Subtasks Client tasks Emails Files Notes (0) Audit logs" at bounding box center [479, 94] width 959 height 25
click at [812, 62] on icon at bounding box center [818, 59] width 13 height 13
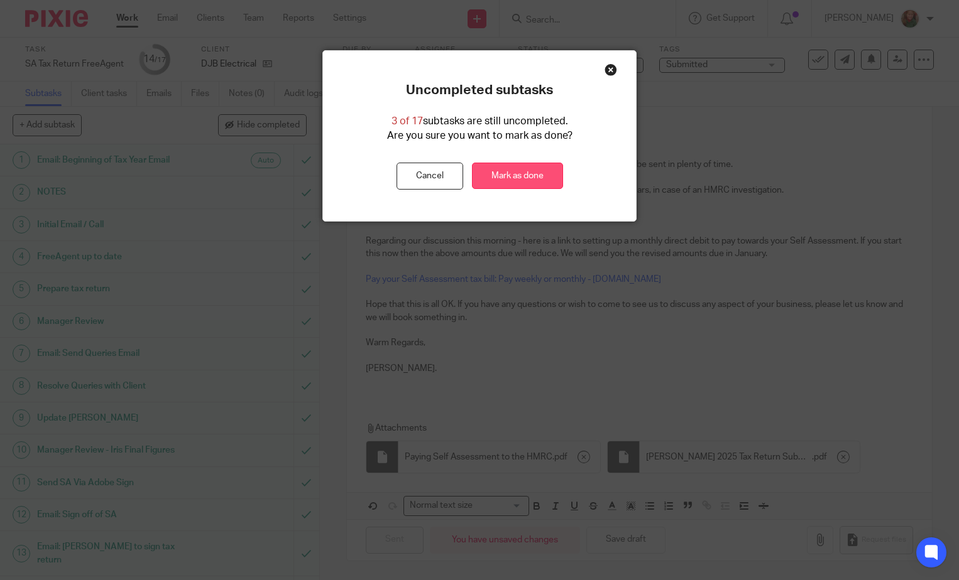
click at [542, 173] on link "Mark as done" at bounding box center [517, 176] width 91 height 27
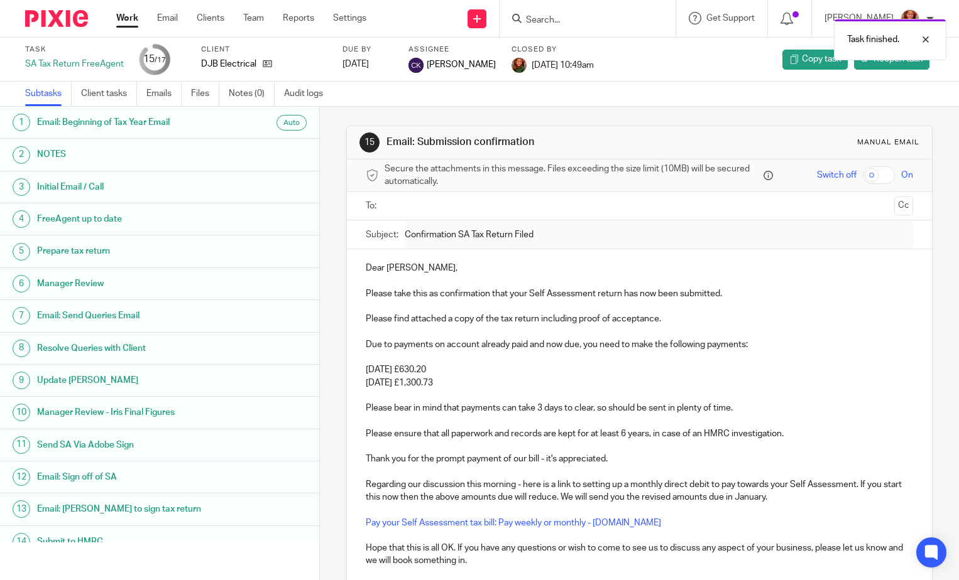
click at [129, 19] on link "Work" at bounding box center [127, 18] width 22 height 13
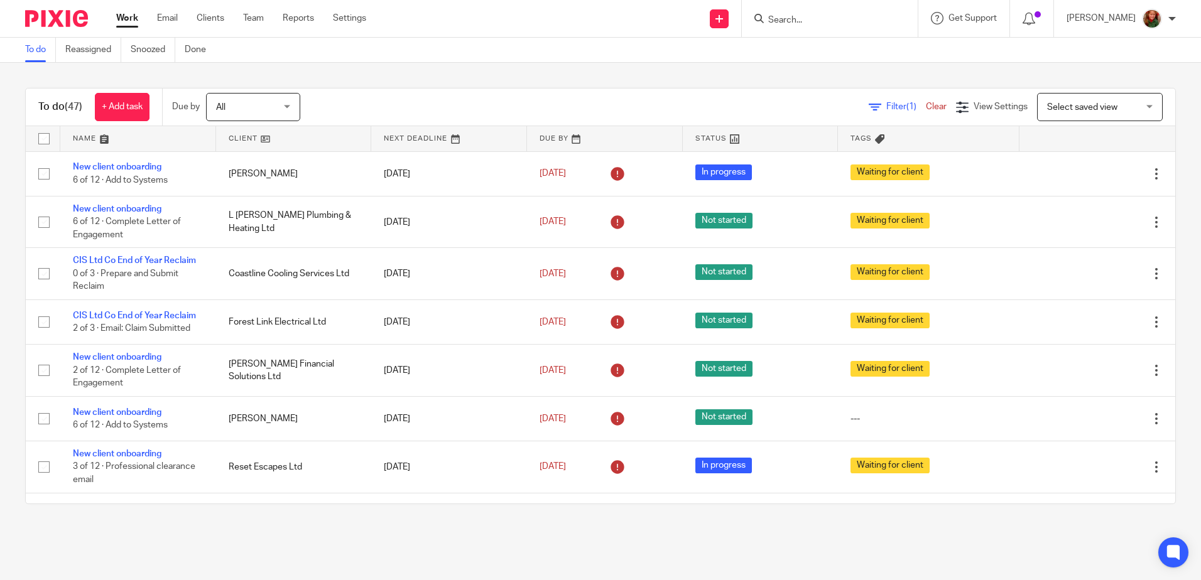
click at [859, 18] on input "Search" at bounding box center [823, 20] width 113 height 11
type input "yule"
click at [900, 60] on link at bounding box center [878, 54] width 227 height 29
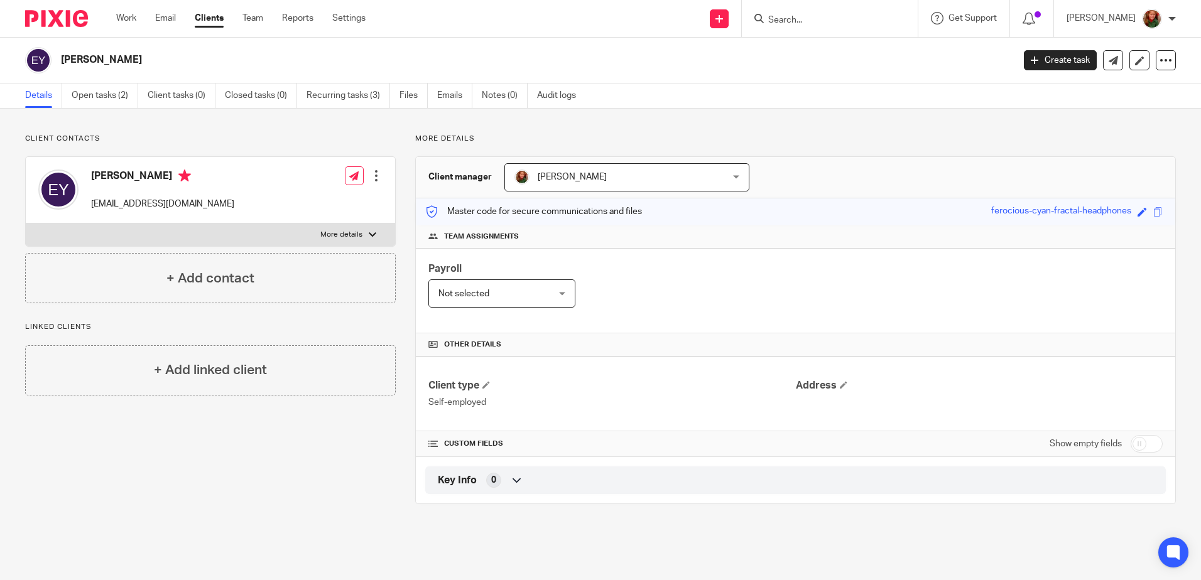
click at [99, 98] on link "Open tasks (2)" at bounding box center [105, 96] width 67 height 25
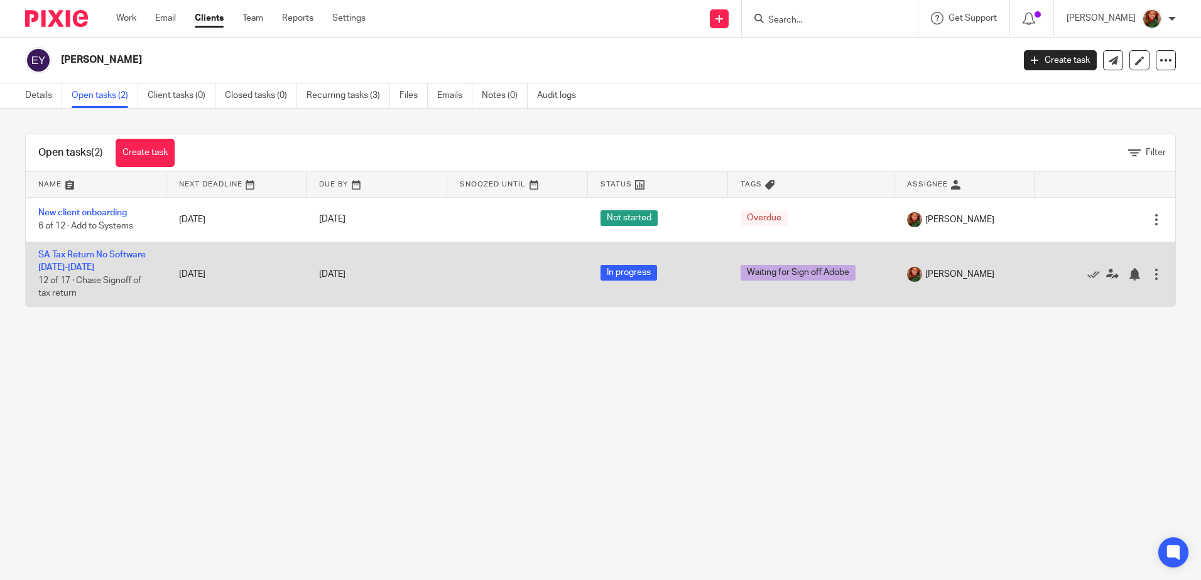
click at [74, 247] on td "SA Tax Return No Software [DATE]-[DATE] 12 of 17 · Chase Signoff of tax return" at bounding box center [96, 274] width 141 height 64
click at [74, 254] on link "SA Tax Return No Software [DATE]-[DATE]" at bounding box center [91, 261] width 107 height 21
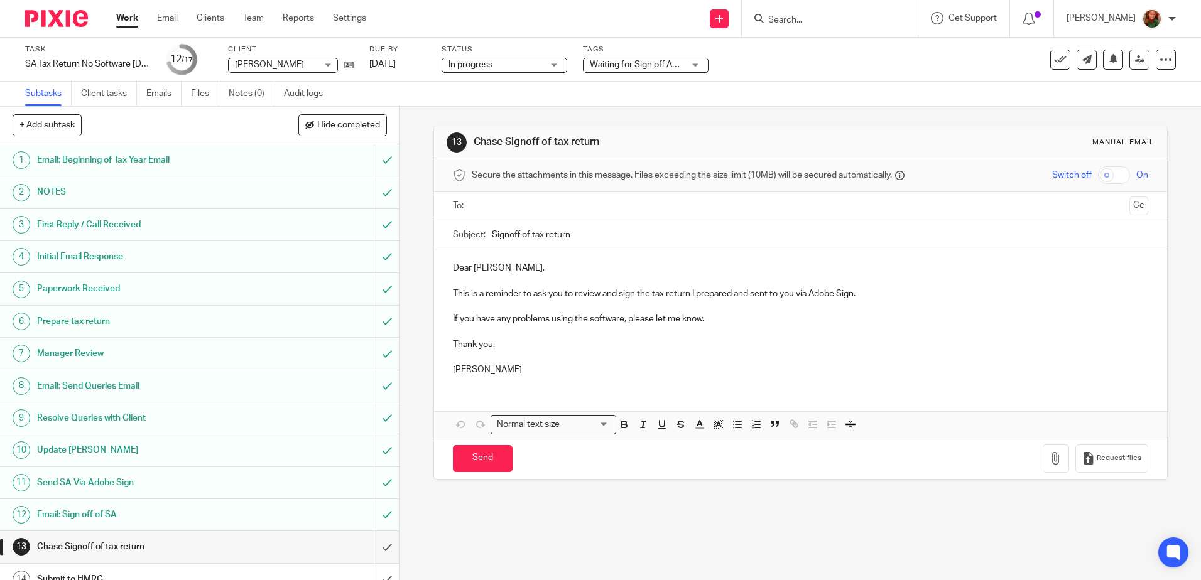
scroll to position [112, 0]
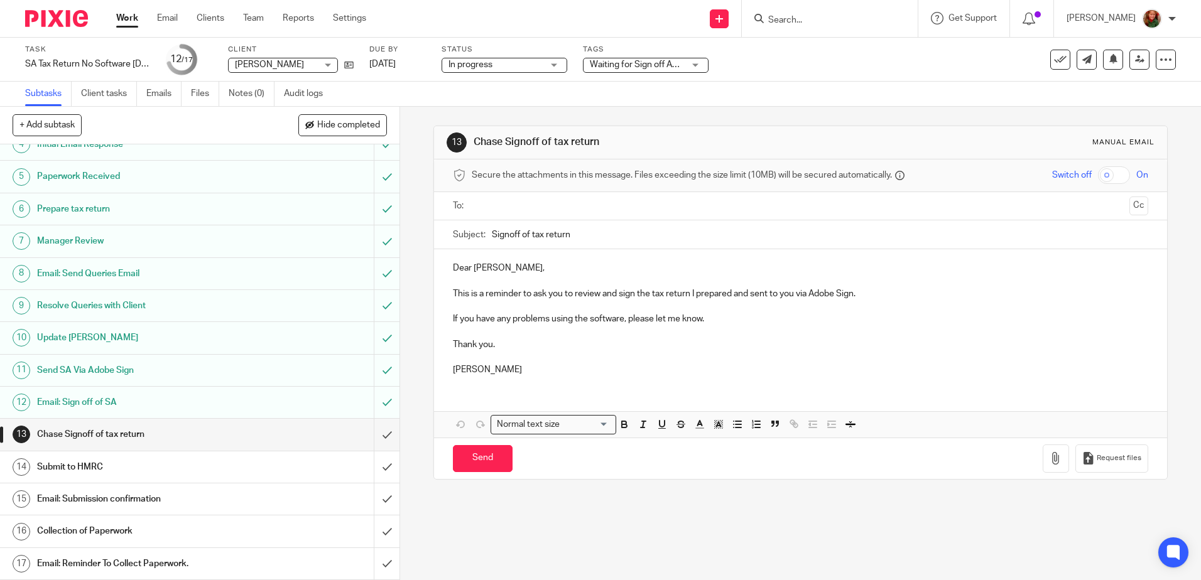
click at [80, 400] on h1 "Email: Sign off of SA" at bounding box center [145, 402] width 216 height 19
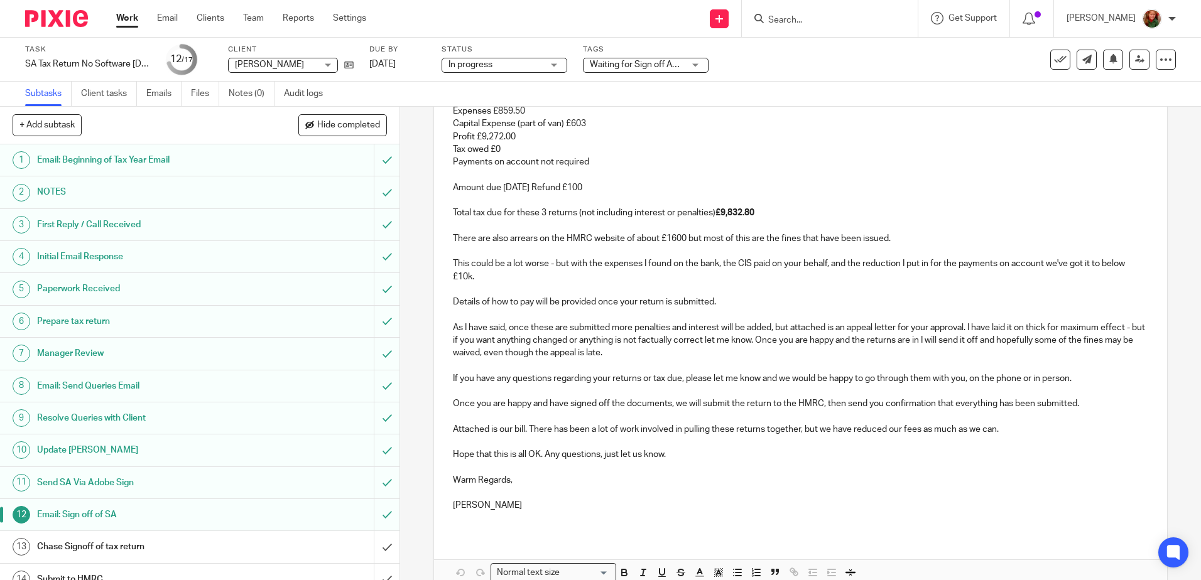
scroll to position [112, 0]
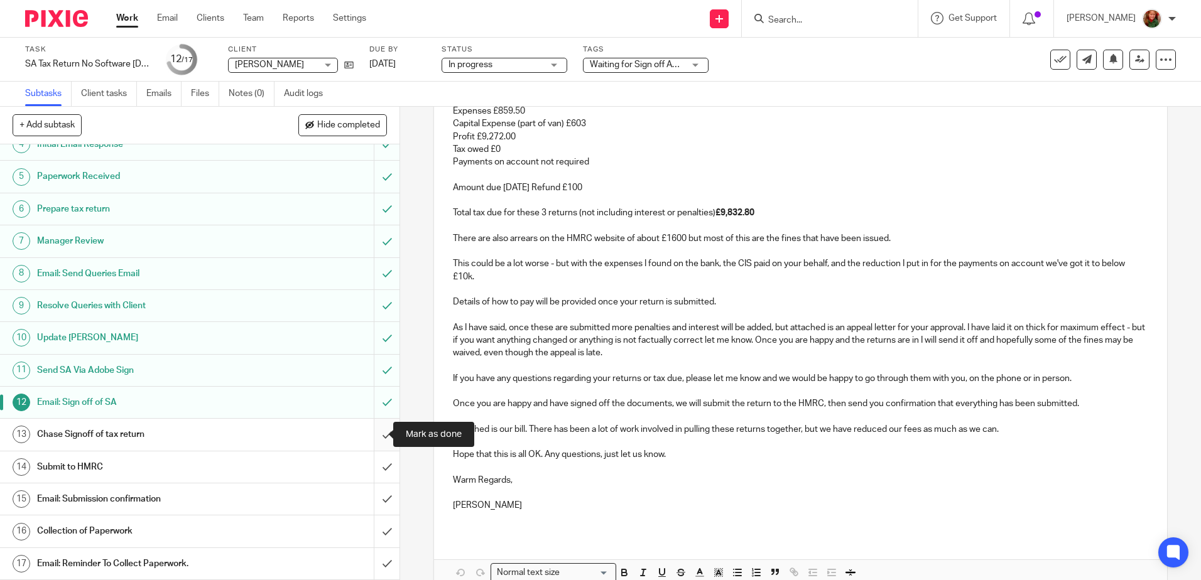
click at [369, 431] on input "submit" at bounding box center [200, 434] width 400 height 31
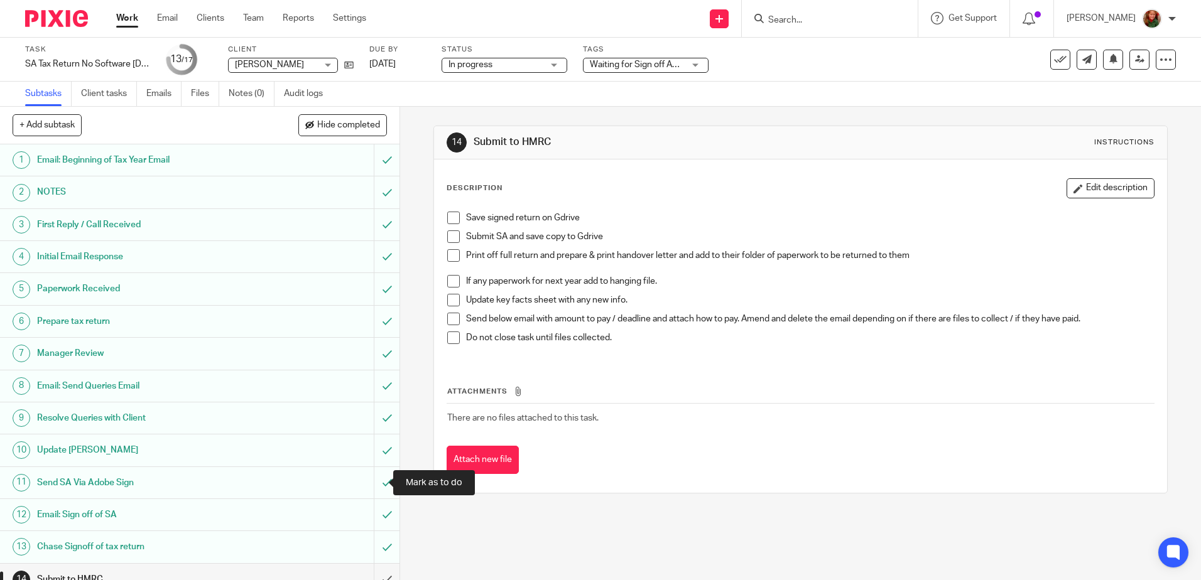
scroll to position [112, 0]
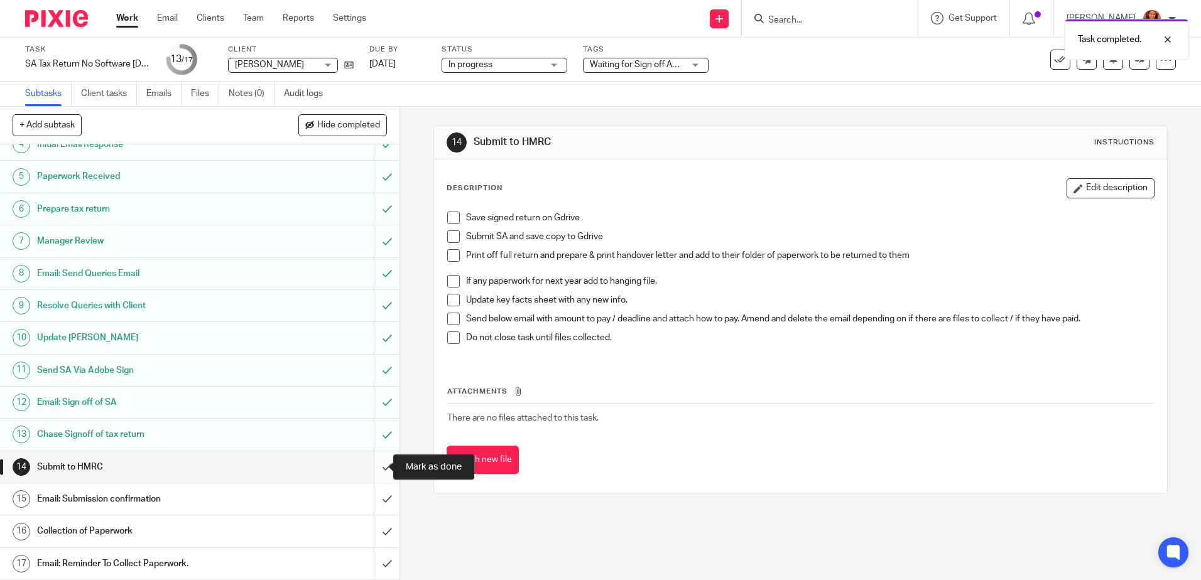
click at [378, 467] on input "submit" at bounding box center [200, 467] width 400 height 31
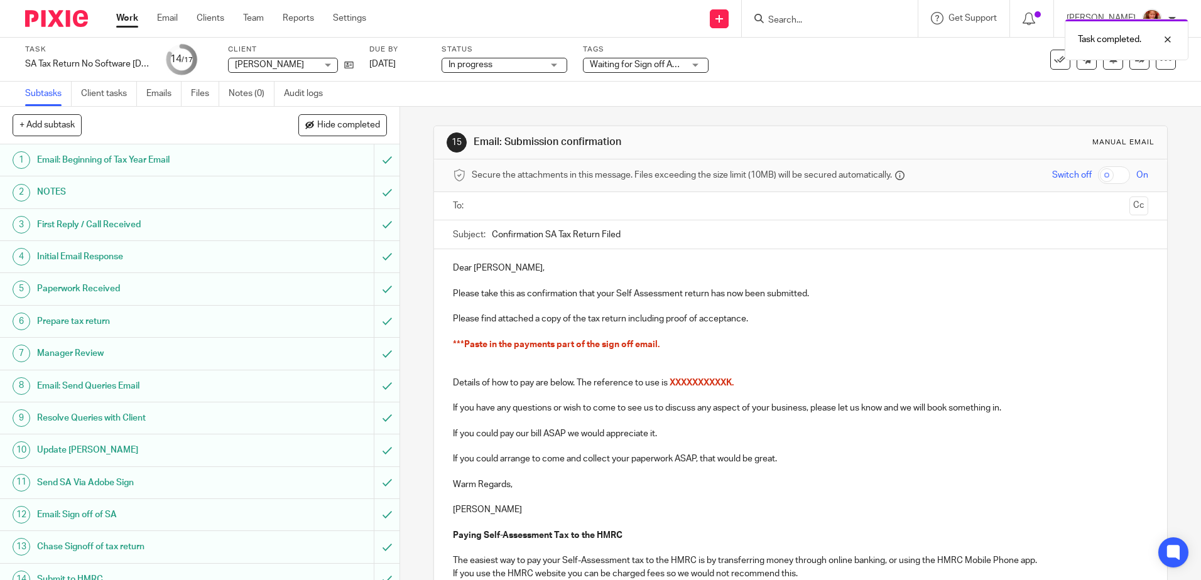
scroll to position [112, 0]
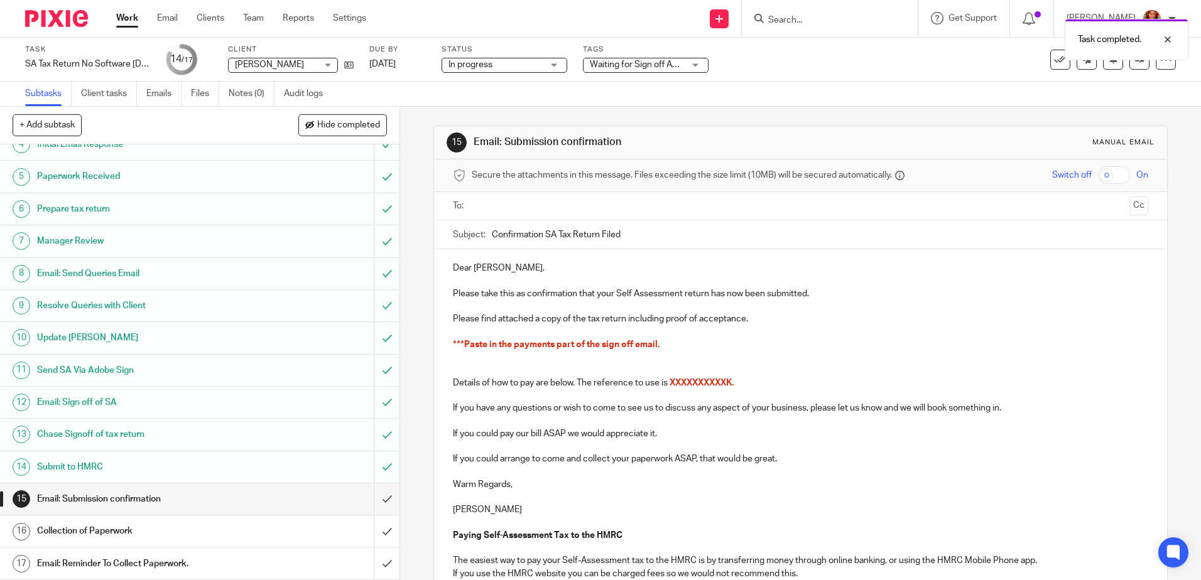
click at [128, 507] on h1 "Email: Submission confirmation" at bounding box center [145, 499] width 216 height 19
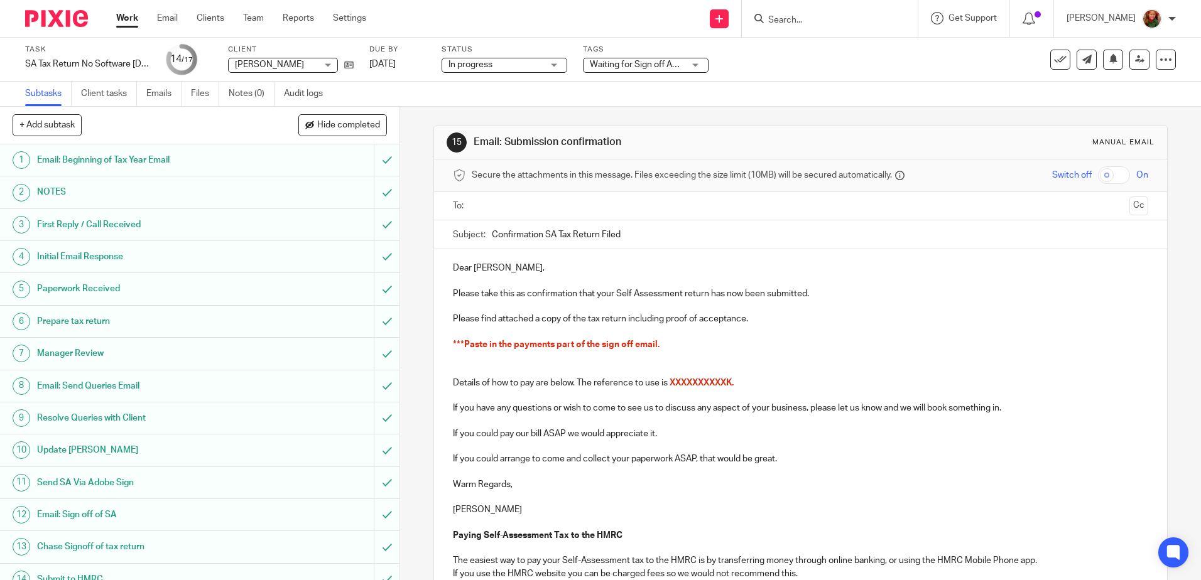
scroll to position [112, 0]
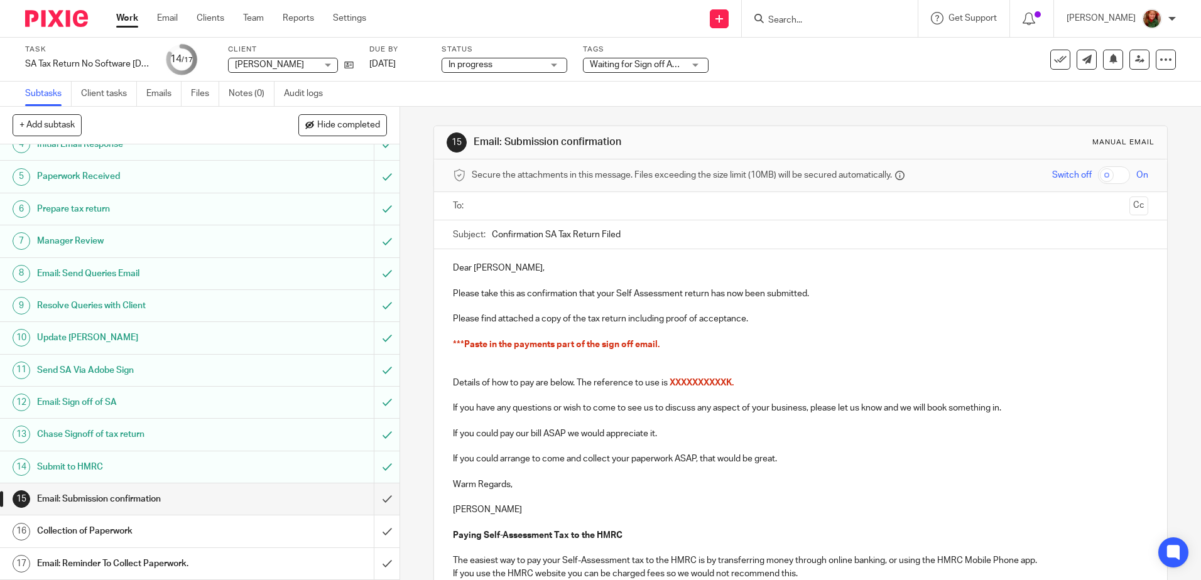
click at [85, 405] on h1 "Email: Sign off of SA" at bounding box center [145, 402] width 216 height 19
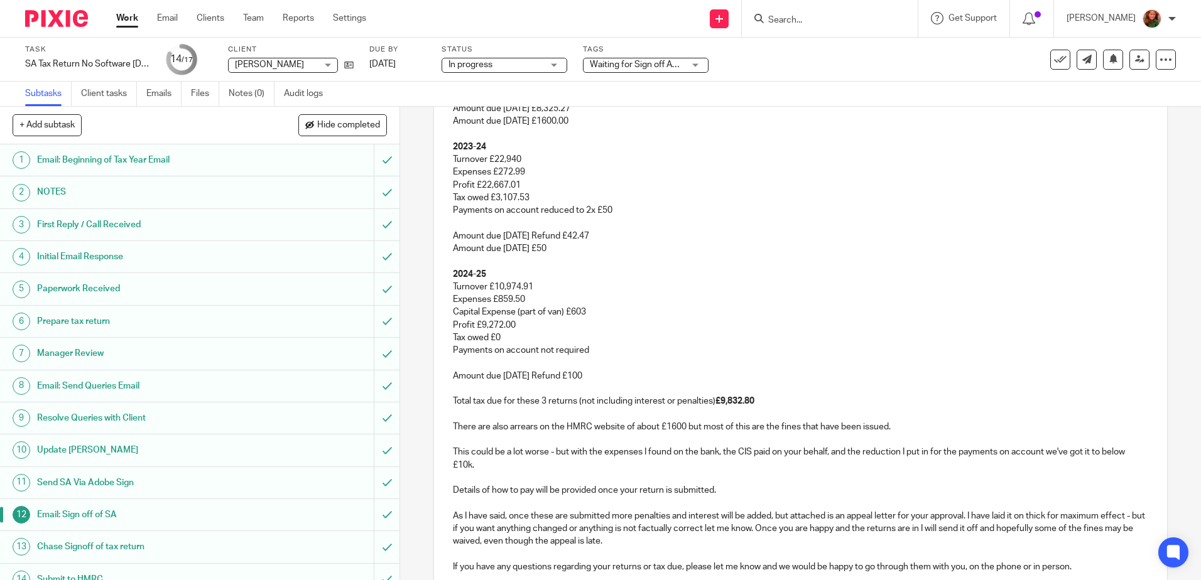
scroll to position [565, 0]
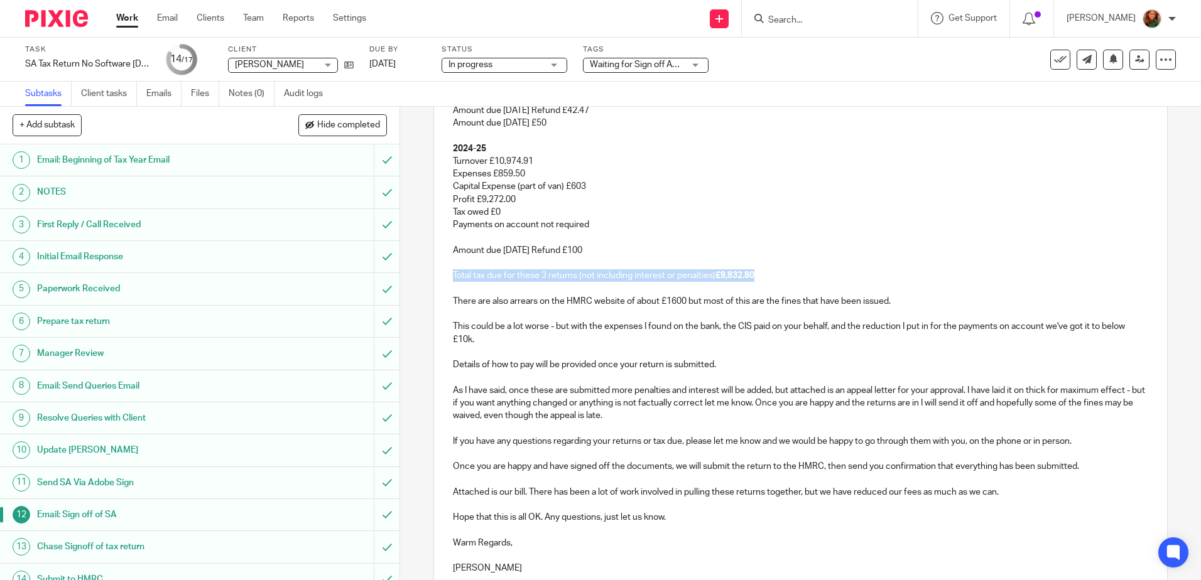
drag, startPoint x: 444, startPoint y: 275, endPoint x: 767, endPoint y: 273, distance: 323.5
click at [767, 273] on div "Dear [PERSON_NAME], Work has been completed on your Self assessment tax return …" at bounding box center [800, 140] width 732 height 913
copy p "Total tax due for these 3 returns (not including interest or penalties) £9,832.…"
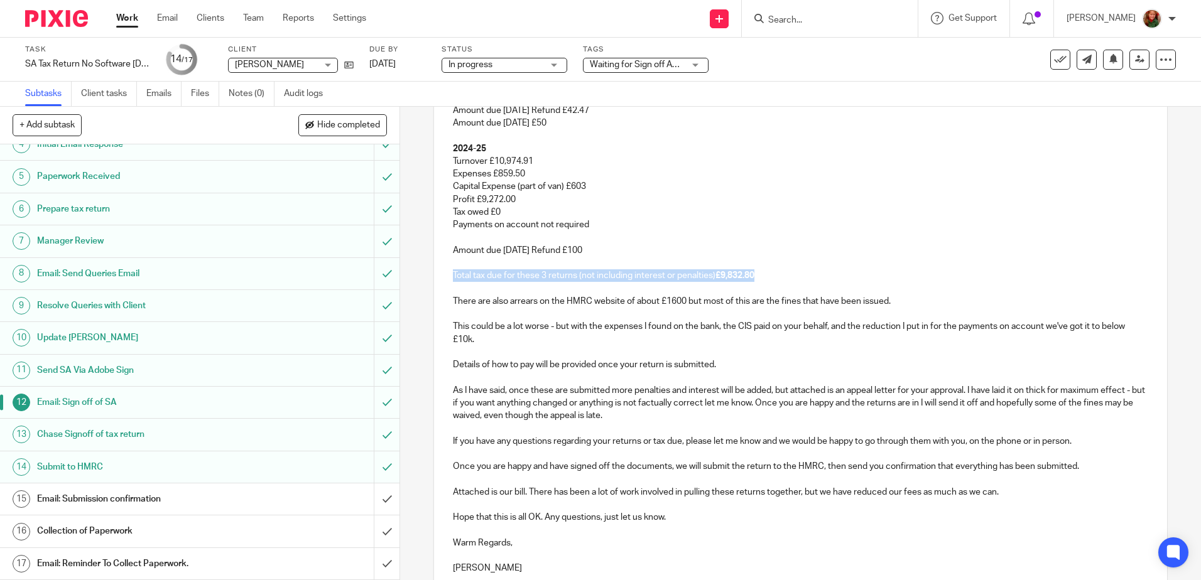
click at [102, 499] on h1 "Email: Submission confirmation" at bounding box center [145, 499] width 216 height 19
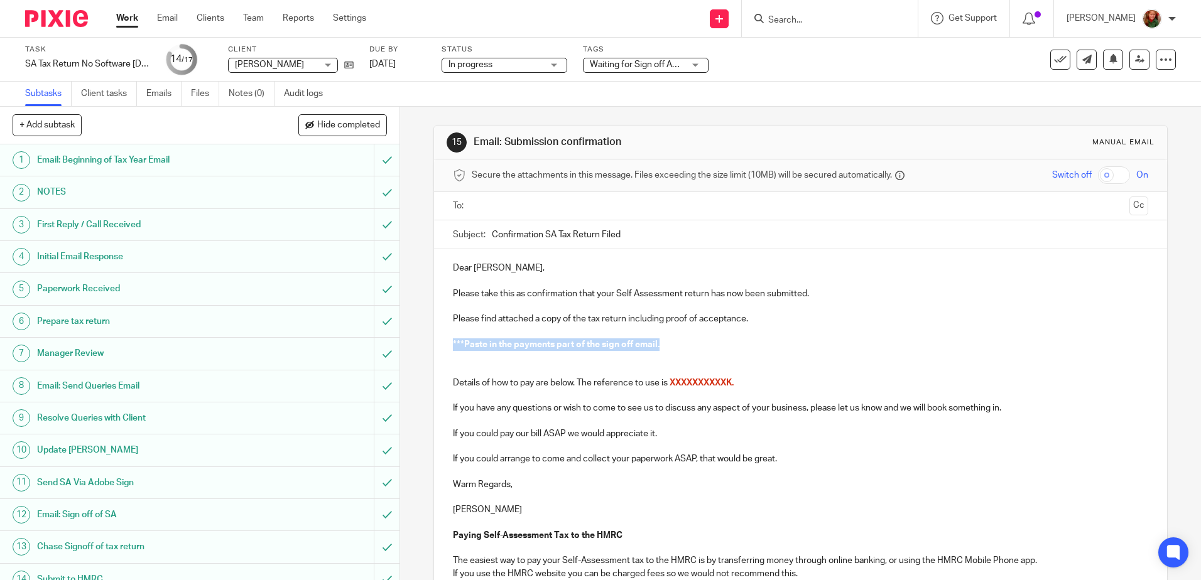
drag, startPoint x: 438, startPoint y: 346, endPoint x: 758, endPoint y: 346, distance: 319.1
click at [758, 346] on div "Dear [PERSON_NAME], Please take this as confirmation that your Self Assessment …" at bounding box center [800, 565] width 732 height 633
click at [455, 361] on p at bounding box center [800, 364] width 695 height 26
drag, startPoint x: 668, startPoint y: 383, endPoint x: 729, endPoint y: 382, distance: 60.9
click at [729, 382] on span "XXXXXXXXXXK." at bounding box center [702, 383] width 64 height 9
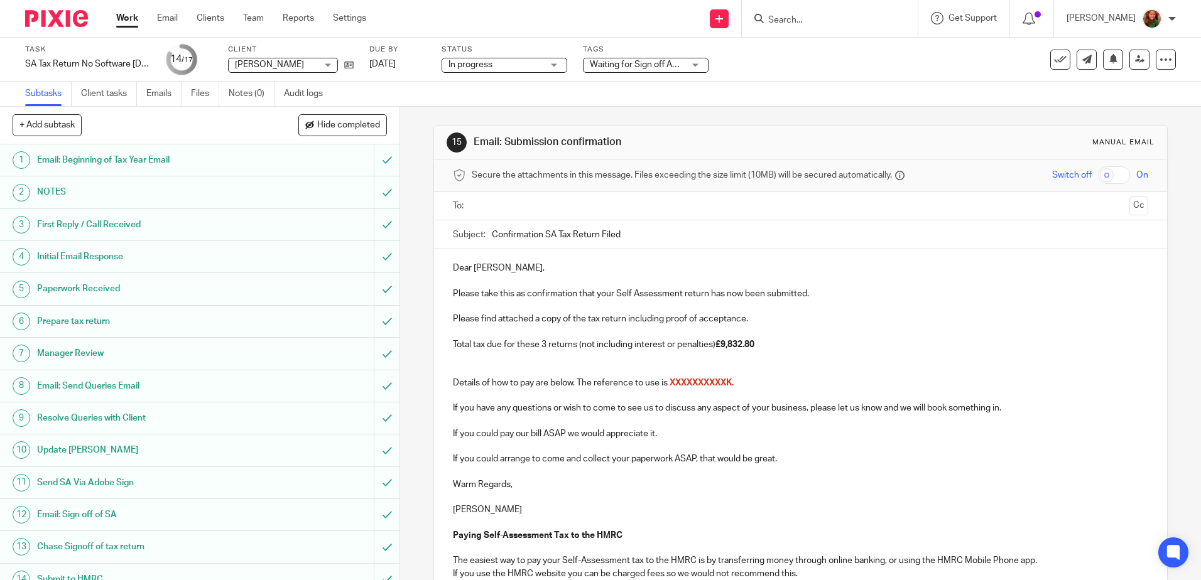
click at [698, 390] on p at bounding box center [800, 395] width 695 height 13
drag, startPoint x: 668, startPoint y: 384, endPoint x: 729, endPoint y: 384, distance: 60.9
click at [729, 384] on span "XXXXXXXXXXK." at bounding box center [702, 383] width 64 height 9
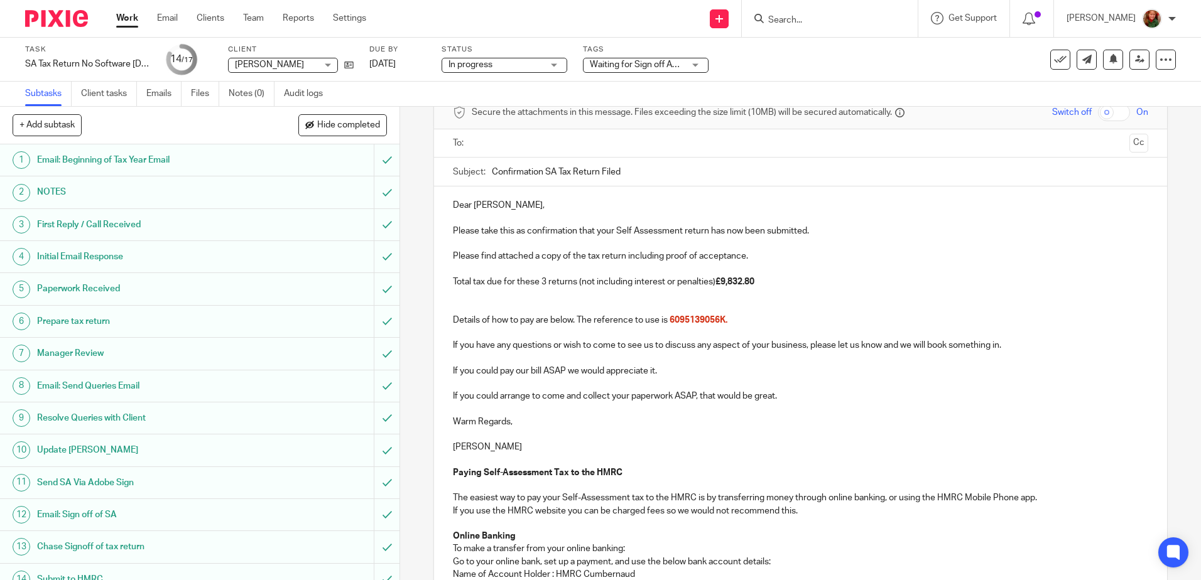
scroll to position [126, 0]
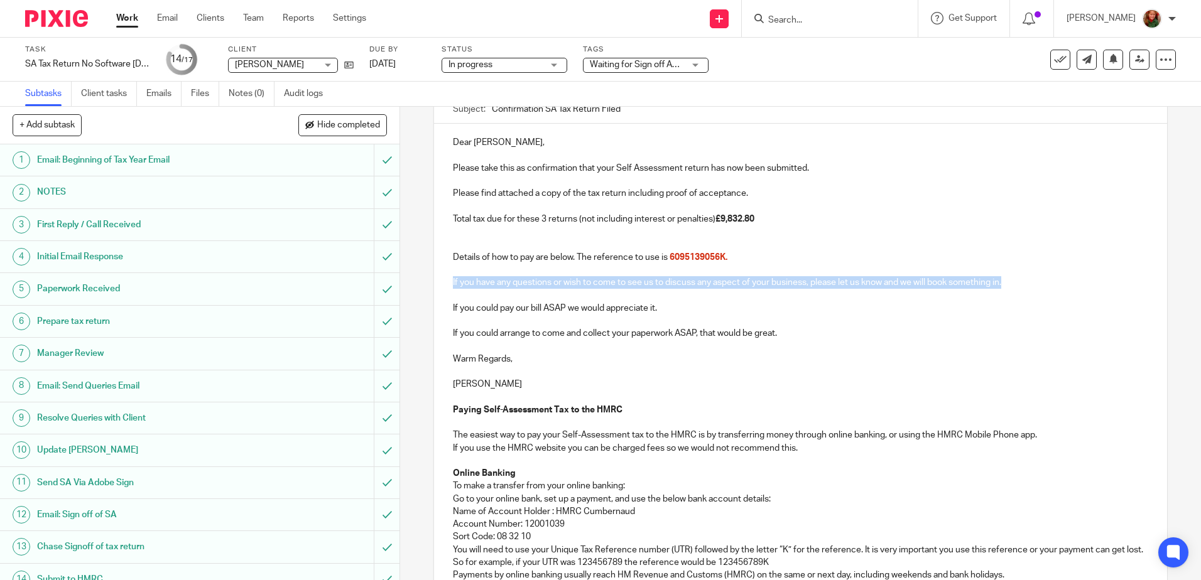
drag, startPoint x: 444, startPoint y: 281, endPoint x: 1028, endPoint y: 281, distance: 584.9
click at [1028, 281] on div "Dear Eddie, Please take this as confirmation that your Self Assessment return h…" at bounding box center [800, 440] width 732 height 633
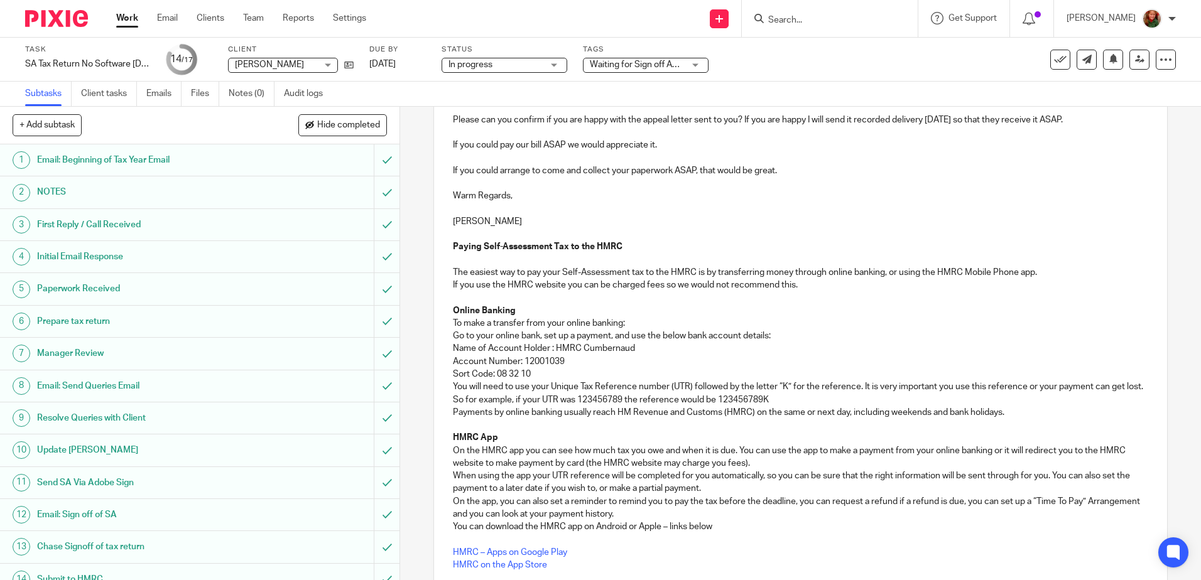
scroll to position [377, 0]
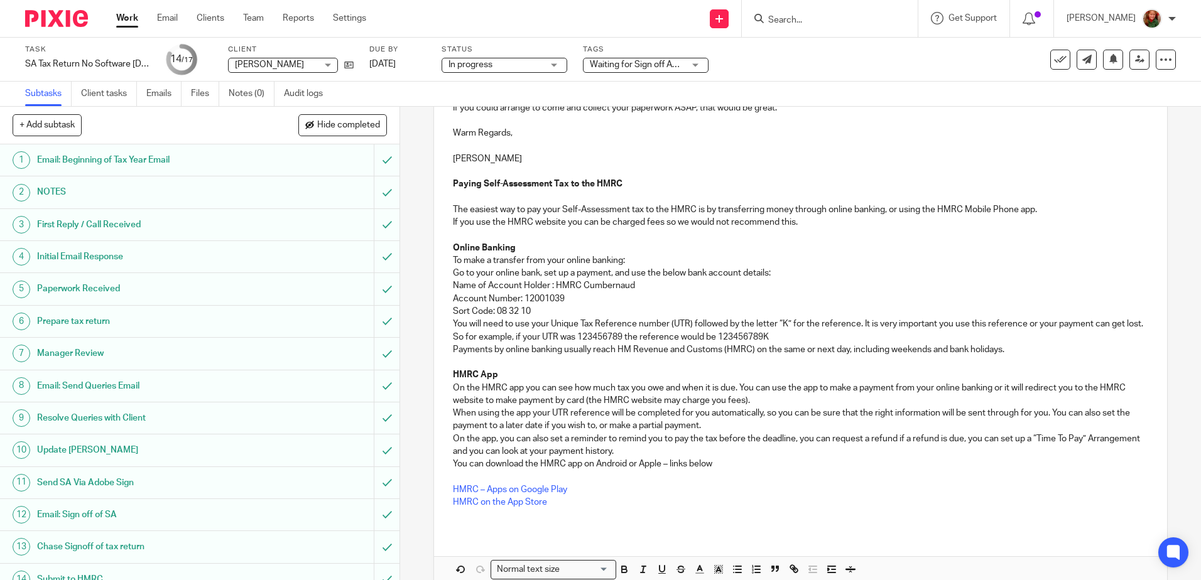
drag, startPoint x: 469, startPoint y: 159, endPoint x: 557, endPoint y: 159, distance: 88.6
click at [557, 159] on p "[PERSON_NAME]" at bounding box center [800, 159] width 695 height 13
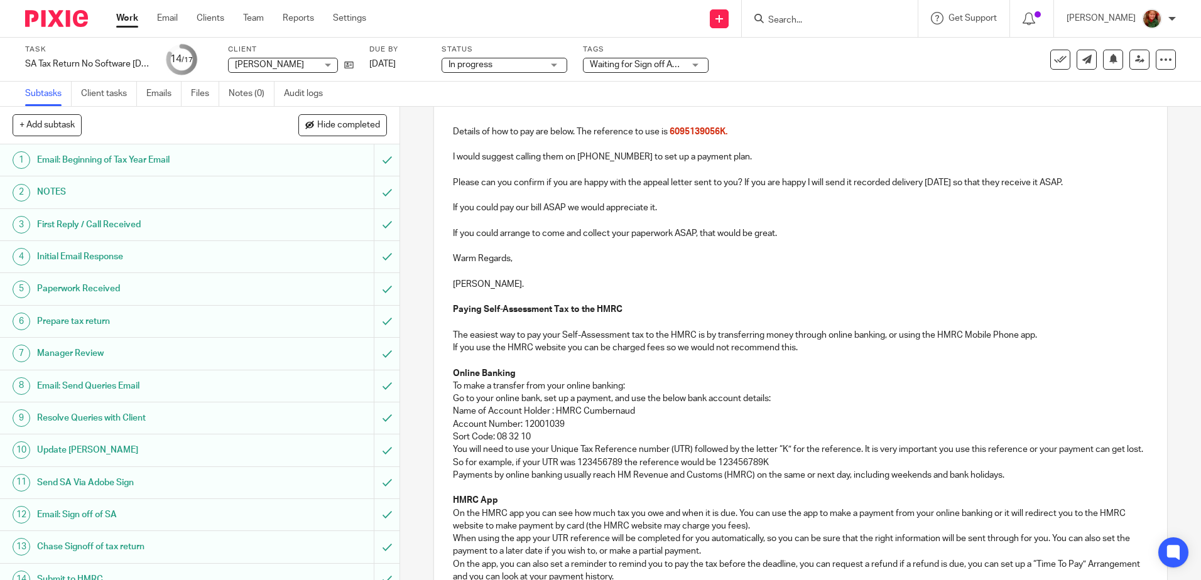
click at [788, 234] on p "If you could arrange to come and collect your paperwork ASAP, that would be gre…" at bounding box center [800, 233] width 695 height 13
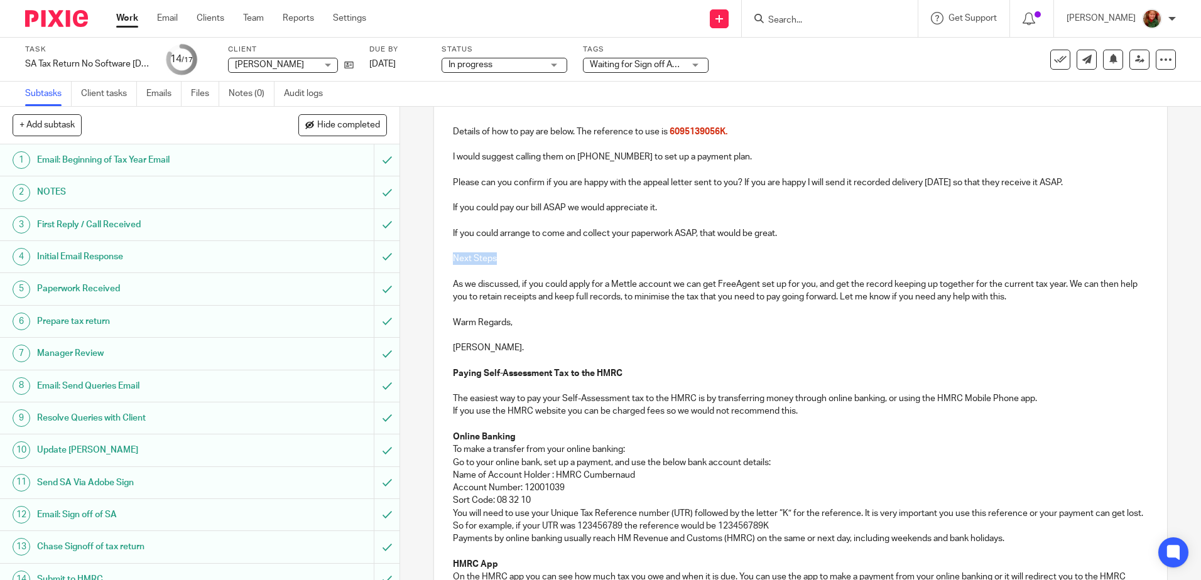
drag, startPoint x: 506, startPoint y: 254, endPoint x: 408, endPoint y: 257, distance: 97.4
click at [408, 257] on div "15 Email: Submission confirmation Manual email Secure the attachments in this m…" at bounding box center [800, 344] width 801 height 474
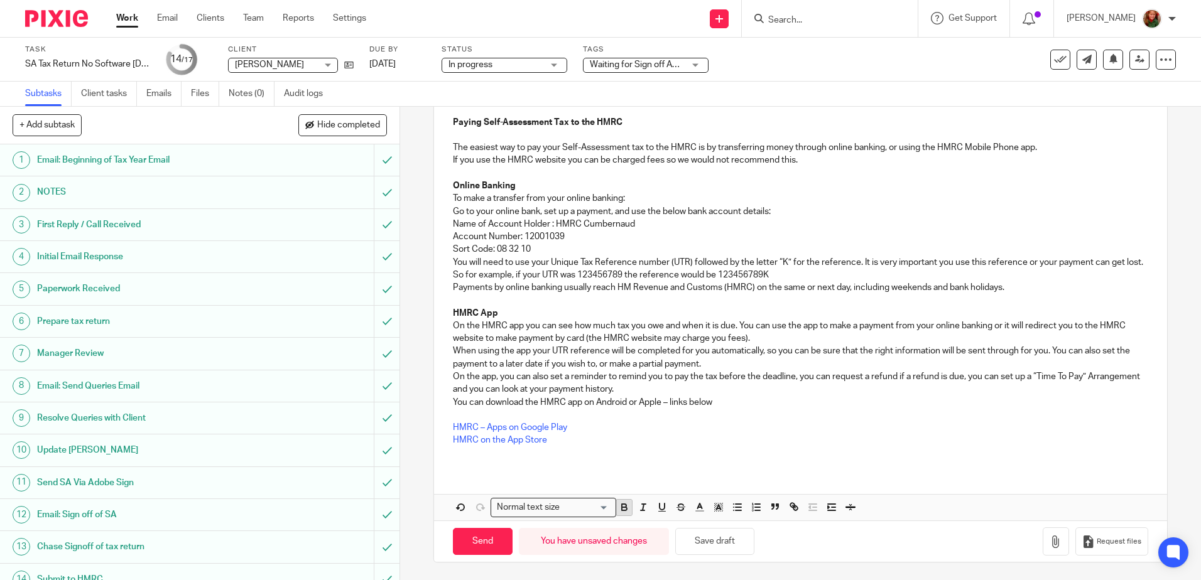
click at [621, 513] on icon "button" at bounding box center [624, 507] width 11 height 11
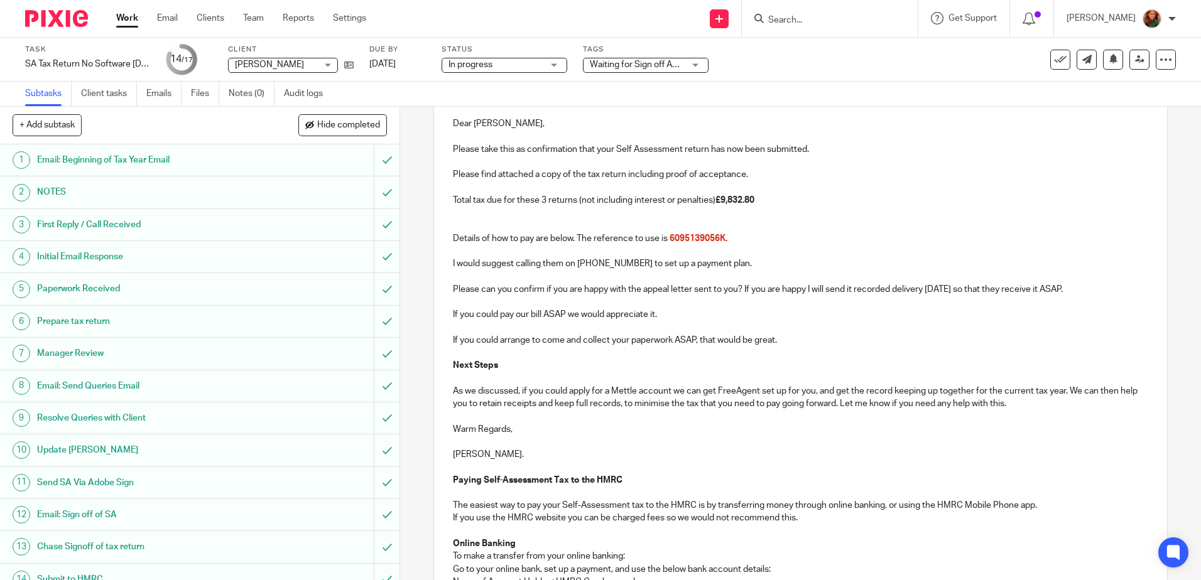
scroll to position [82, 0]
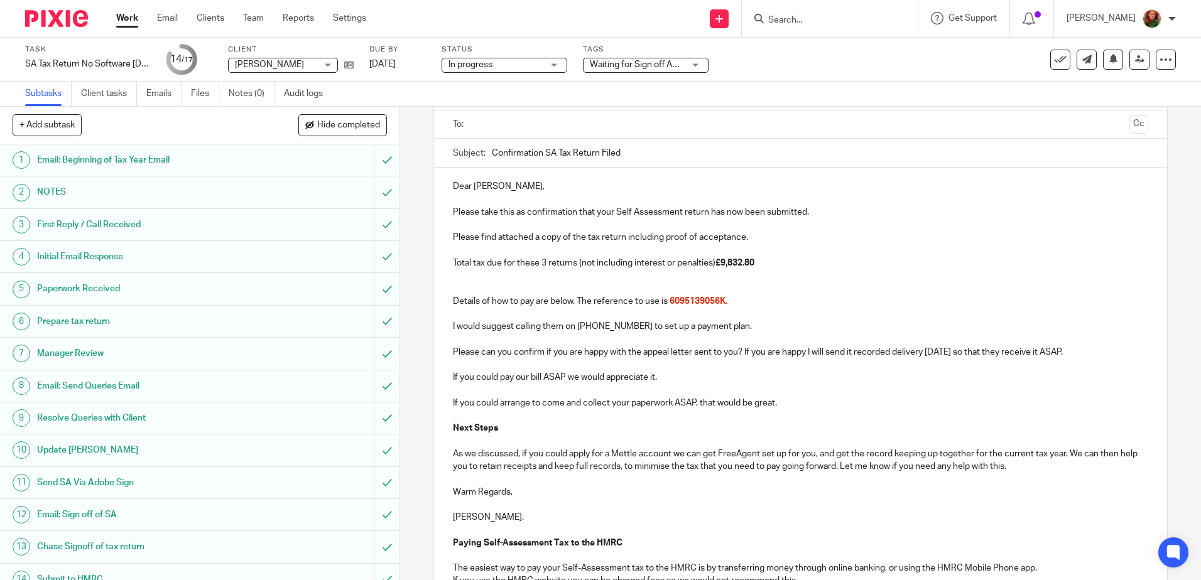
click at [509, 287] on p at bounding box center [800, 283] width 695 height 26
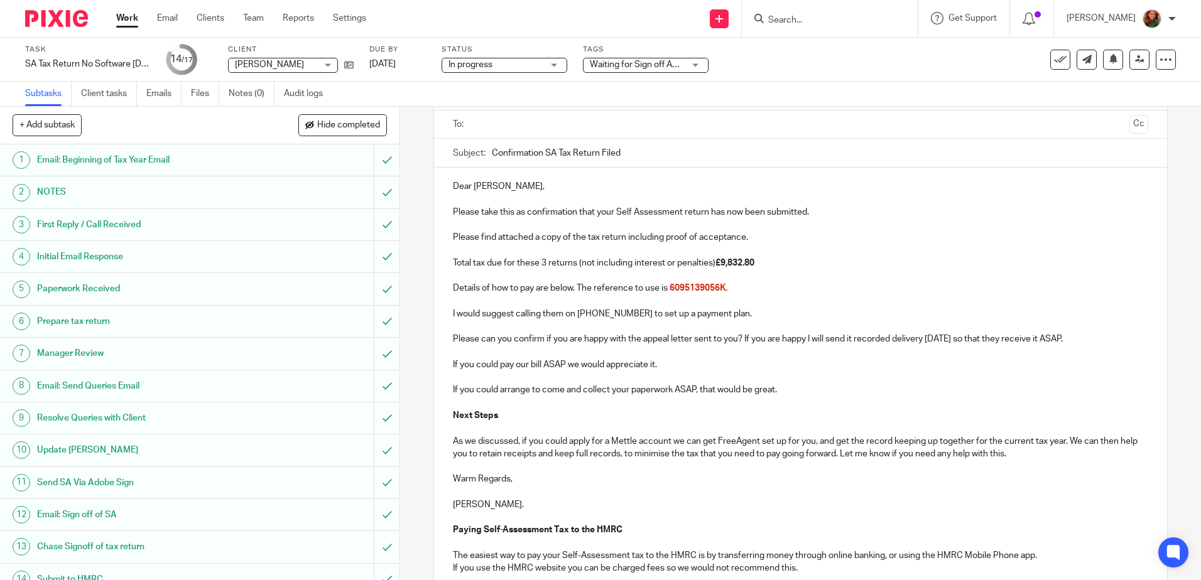
click at [707, 212] on p "Please take this as confirmation that your Self Assessment return has now been …" at bounding box center [800, 212] width 695 height 13
click at [855, 209] on p "Please take this as confirmation that your Self Assessment returns have now bee…" at bounding box center [800, 212] width 695 height 13
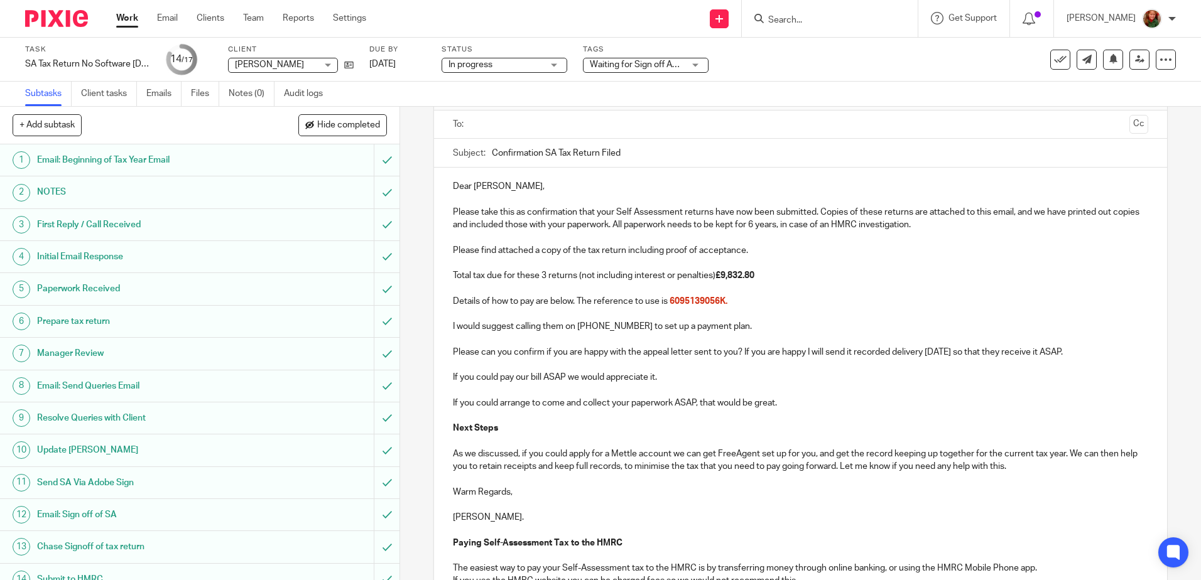
click at [780, 259] on p at bounding box center [800, 263] width 695 height 13
drag, startPoint x: 802, startPoint y: 252, endPoint x: 438, endPoint y: 247, distance: 363.8
click at [438, 247] on div "Dear Eddie, Please take this as confirmation that your Self Assessment returns …" at bounding box center [800, 529] width 732 height 722
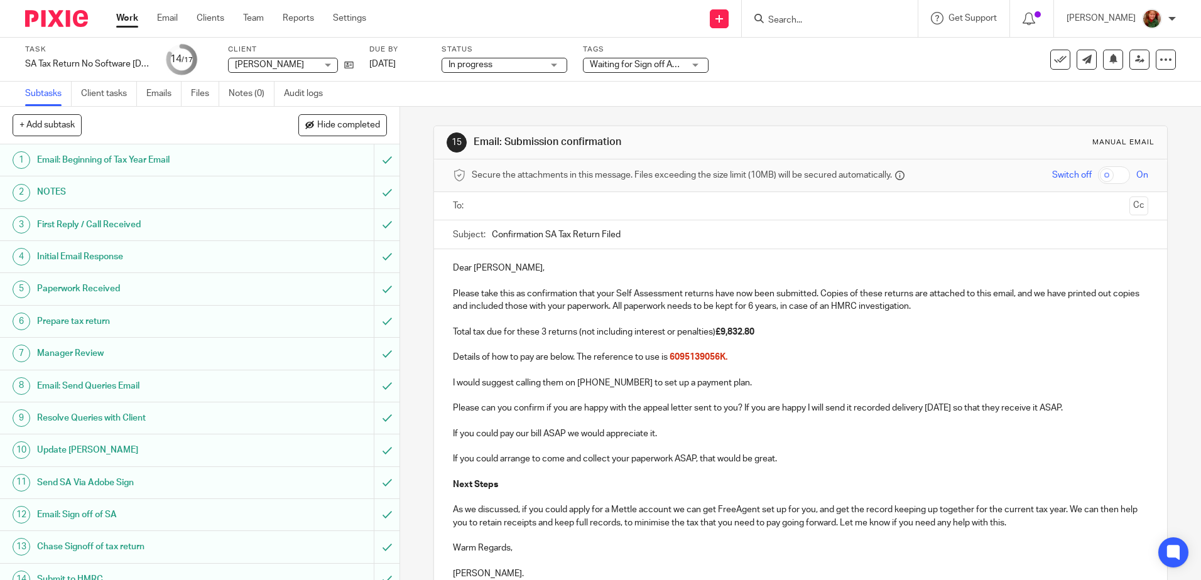
scroll to position [126, 0]
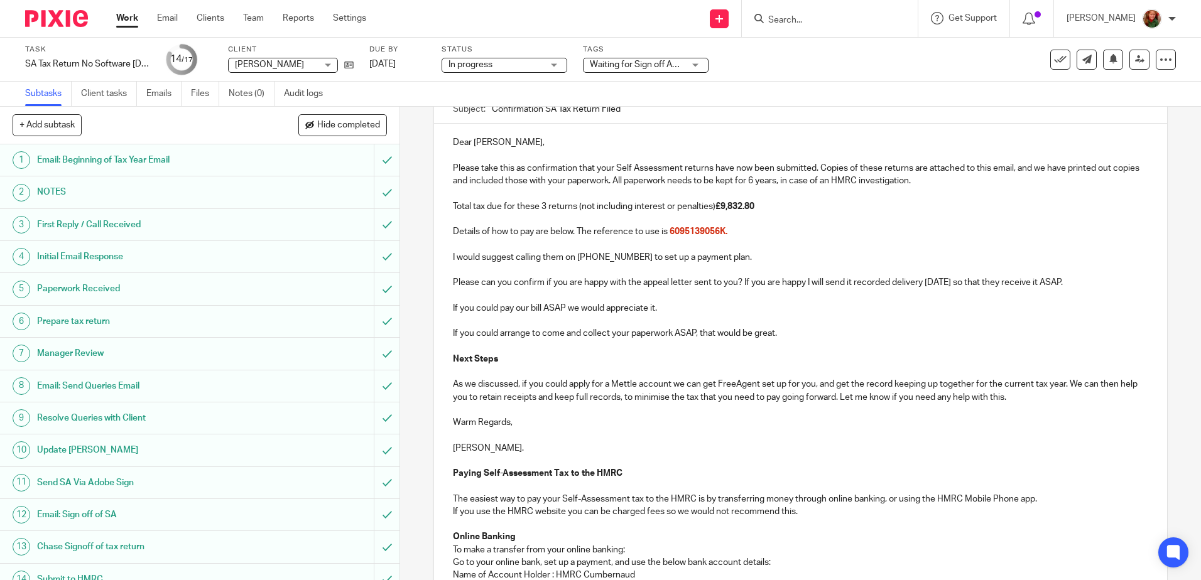
click at [734, 258] on p "I would suggest calling them on 0300 200 3820 to set up a payment plan." at bounding box center [800, 257] width 695 height 13
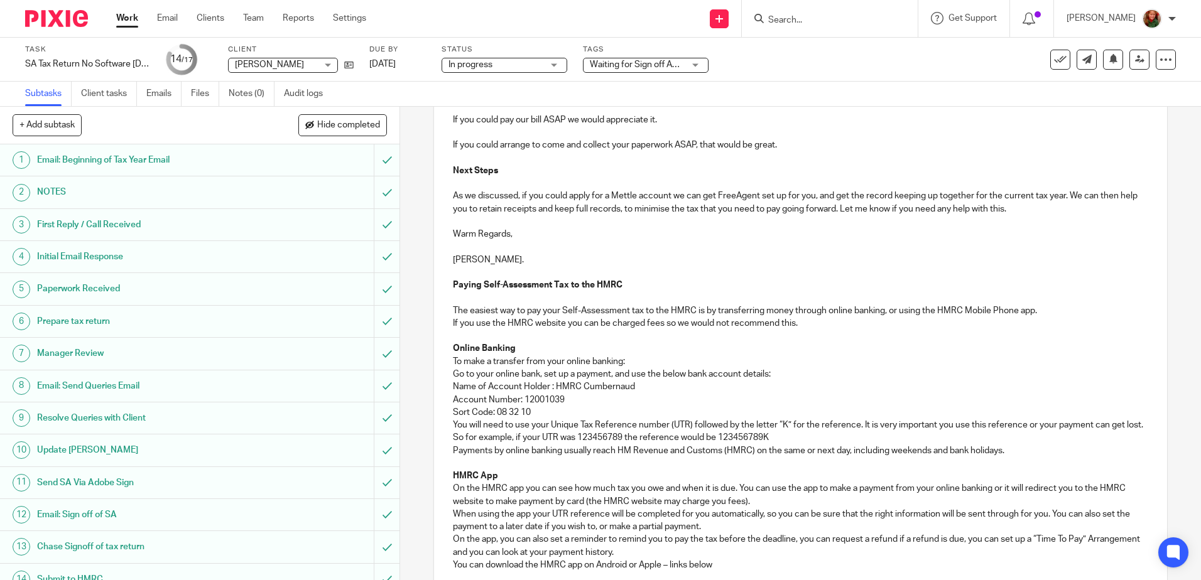
click at [536, 217] on p at bounding box center [800, 221] width 695 height 13
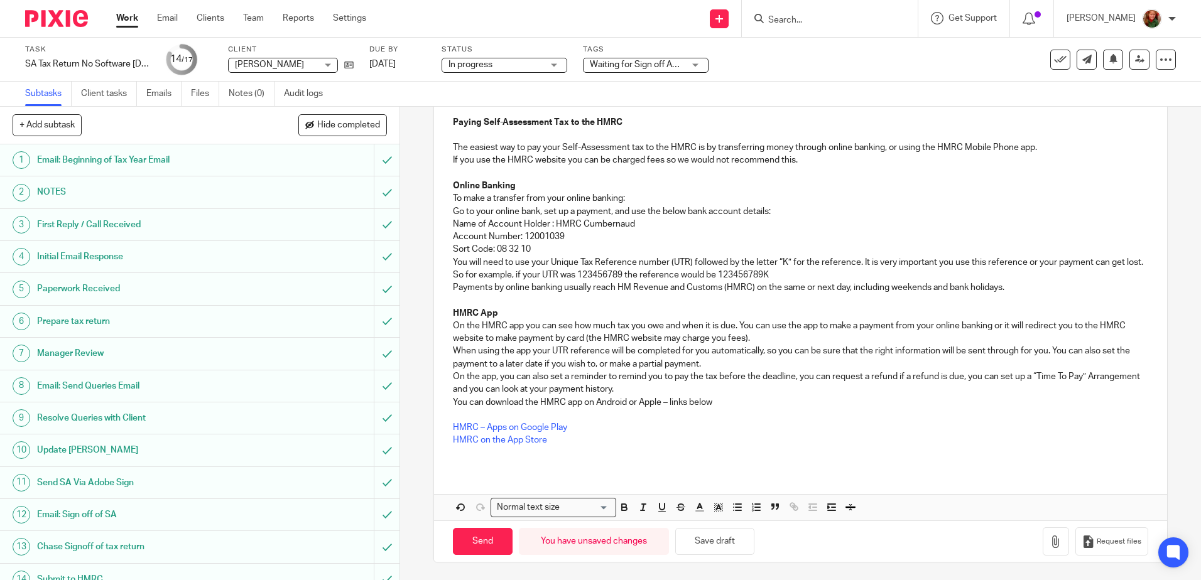
scroll to position [516, 0]
click at [714, 543] on button "Save draft" at bounding box center [714, 540] width 79 height 27
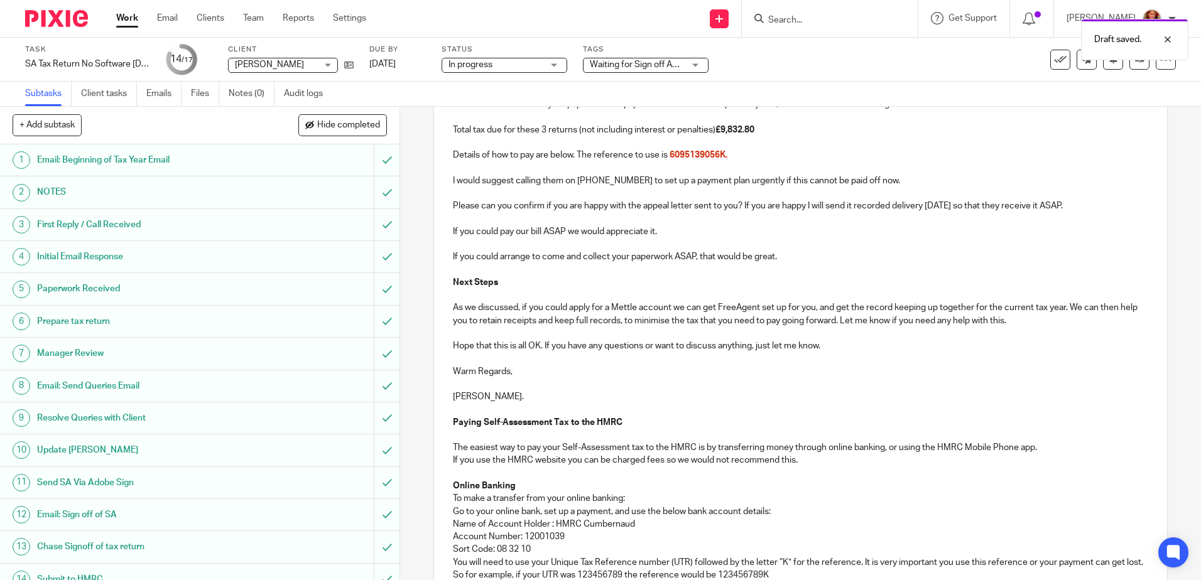
scroll to position [0, 0]
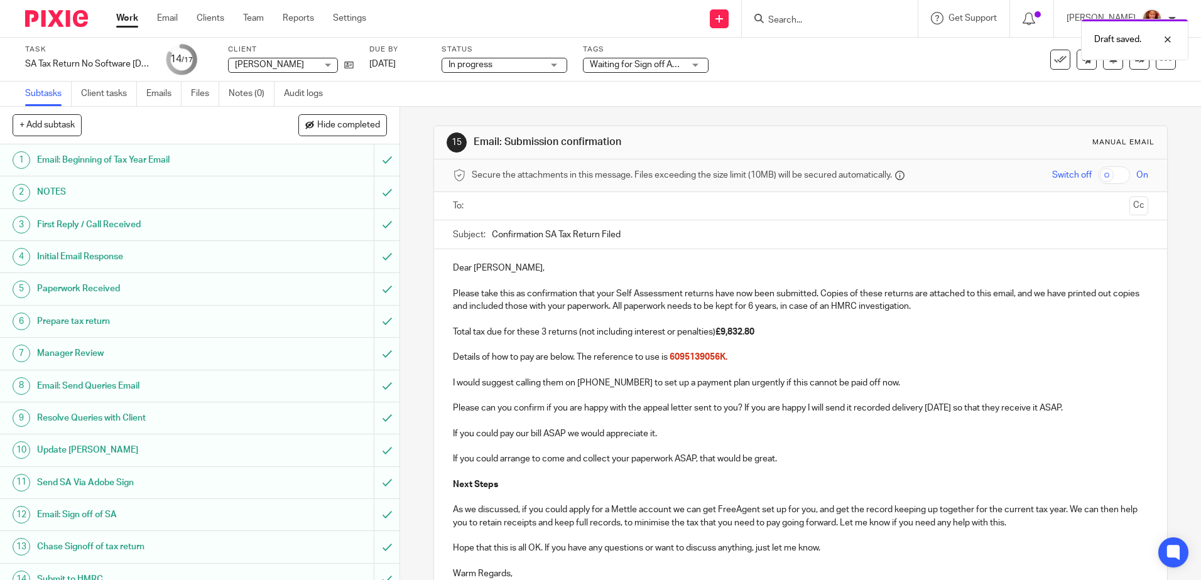
click at [610, 204] on input "text" at bounding box center [800, 206] width 648 height 14
click at [677, 213] on input "text" at bounding box center [853, 207] width 543 height 25
click at [665, 207] on span at bounding box center [669, 207] width 8 height 8
click at [633, 207] on input "text" at bounding box center [853, 207] width 543 height 25
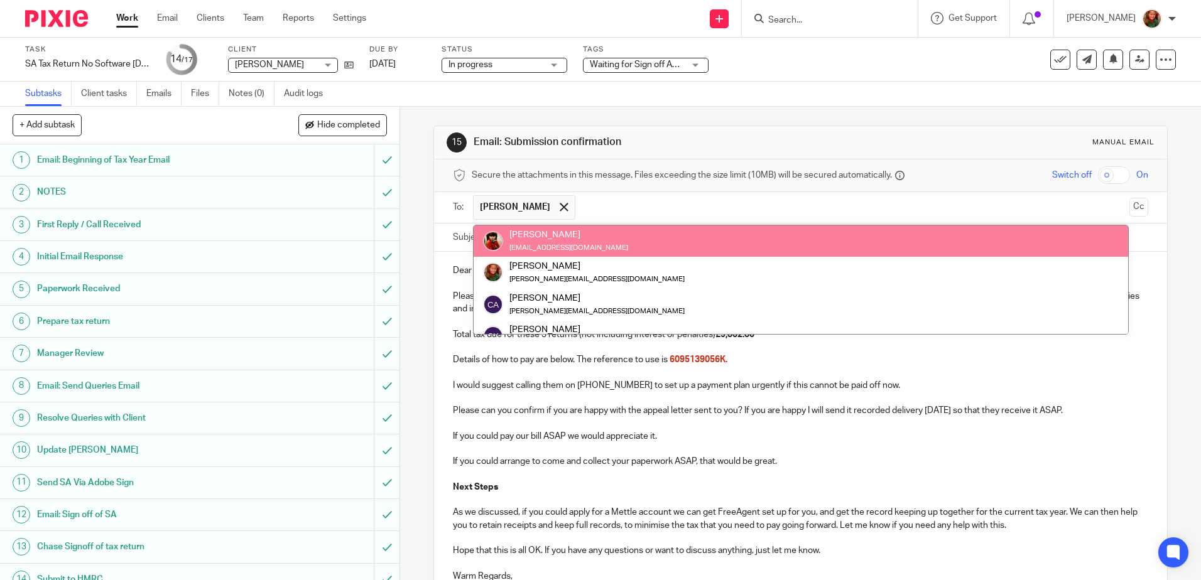
paste input "heidihall9@yahoo.com"
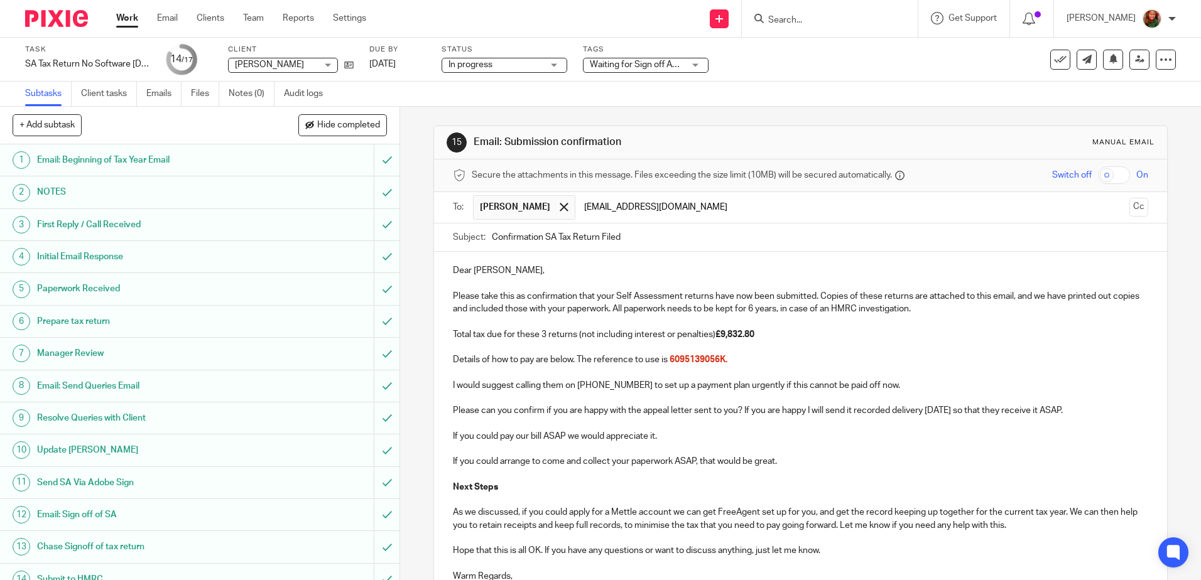
type input "heidihall9@yahoo.com"
click at [945, 341] on p at bounding box center [800, 347] width 695 height 13
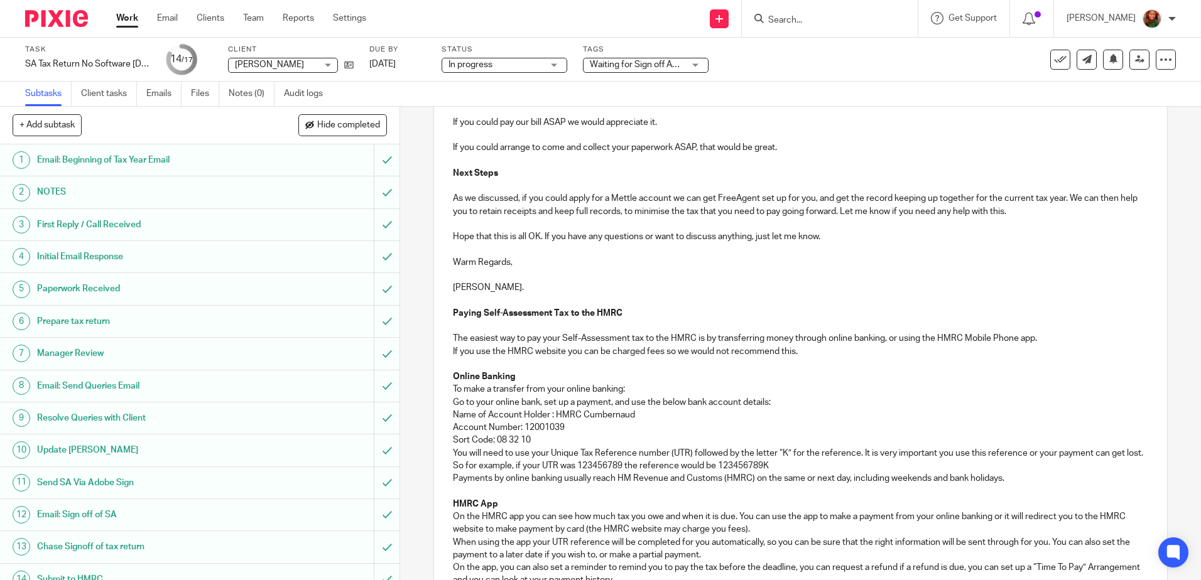
scroll to position [519, 0]
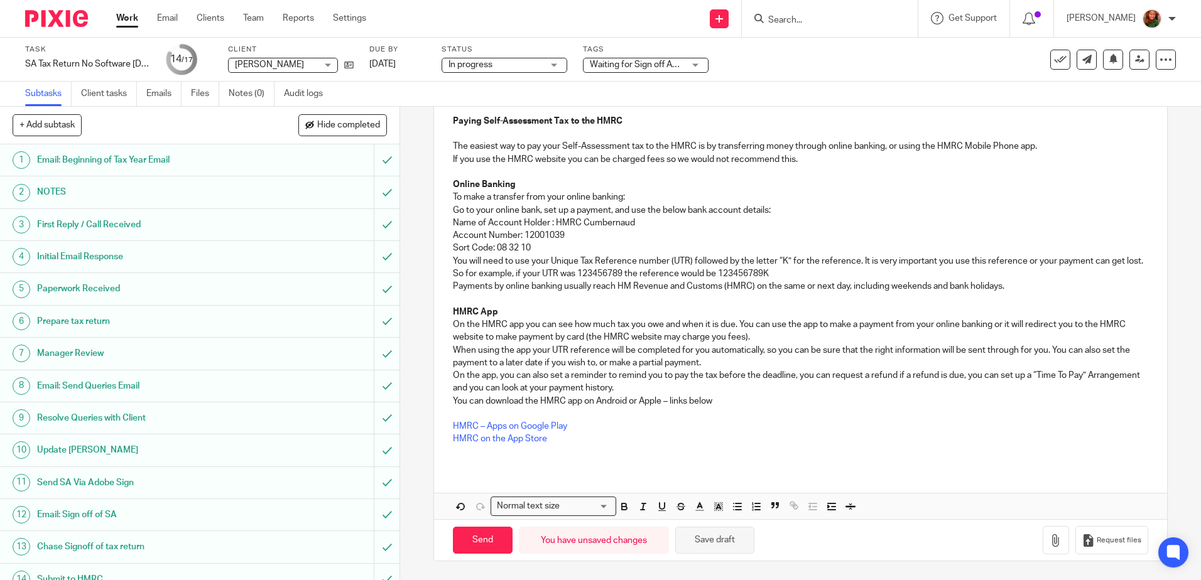
click at [719, 542] on button "Save draft" at bounding box center [714, 540] width 79 height 27
click at [1050, 544] on icon "button" at bounding box center [1056, 541] width 13 height 13
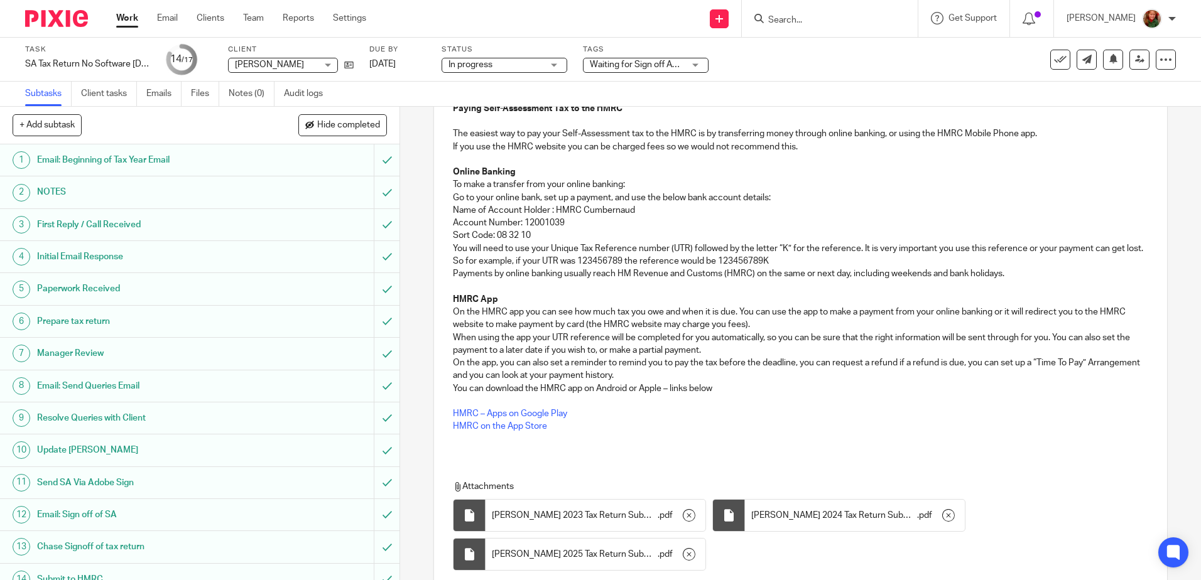
scroll to position [629, 0]
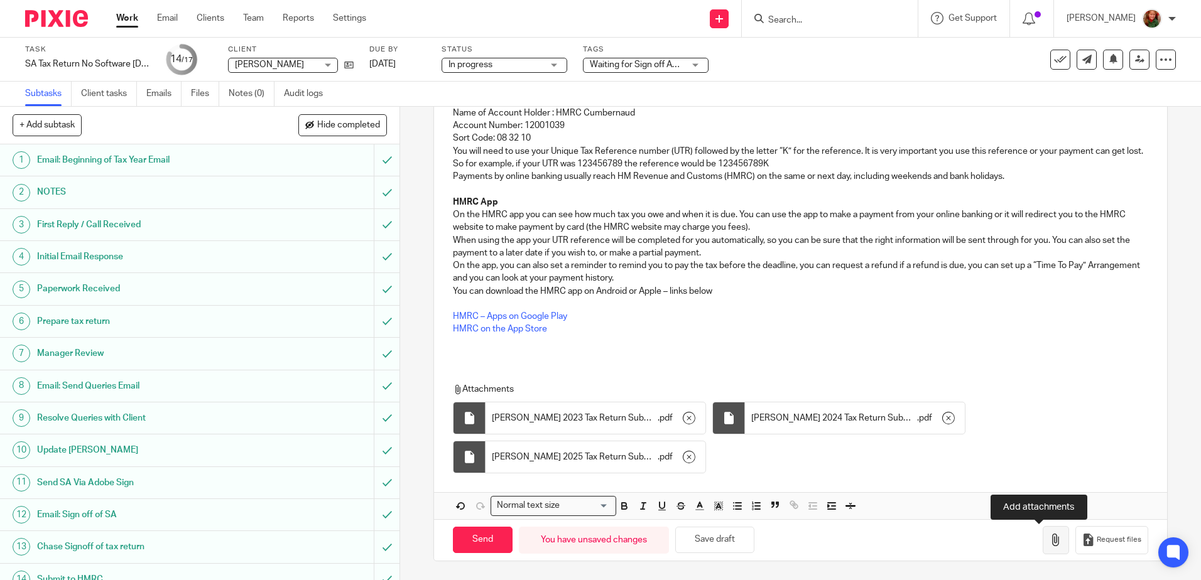
click at [1050, 545] on icon "button" at bounding box center [1056, 540] width 13 height 13
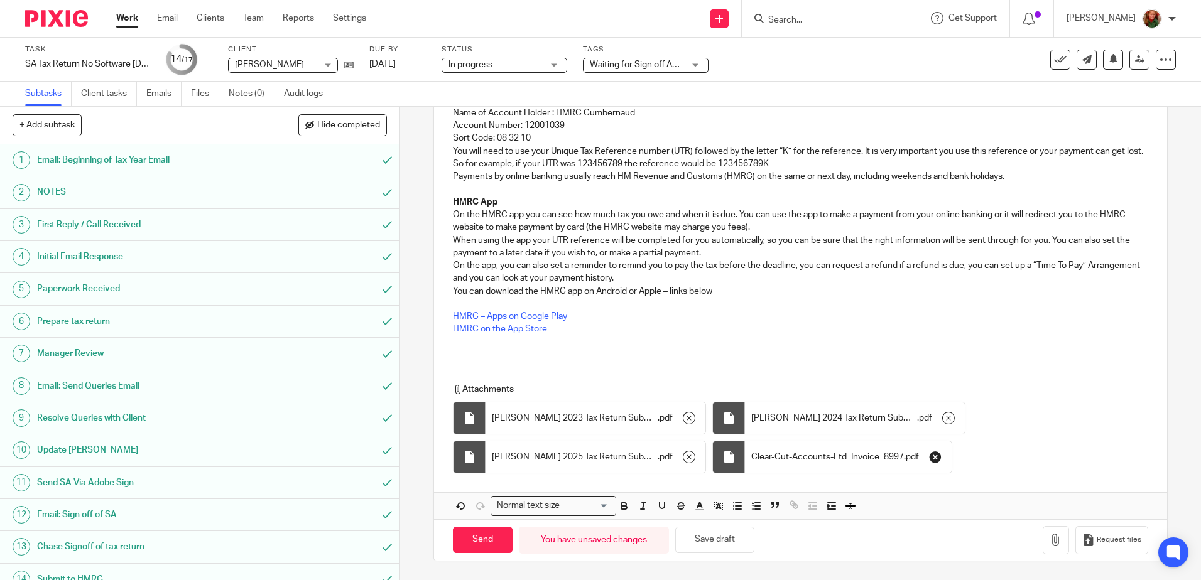
click at [934, 455] on icon "button" at bounding box center [935, 457] width 13 height 13
click at [732, 544] on button "Save draft" at bounding box center [714, 540] width 79 height 27
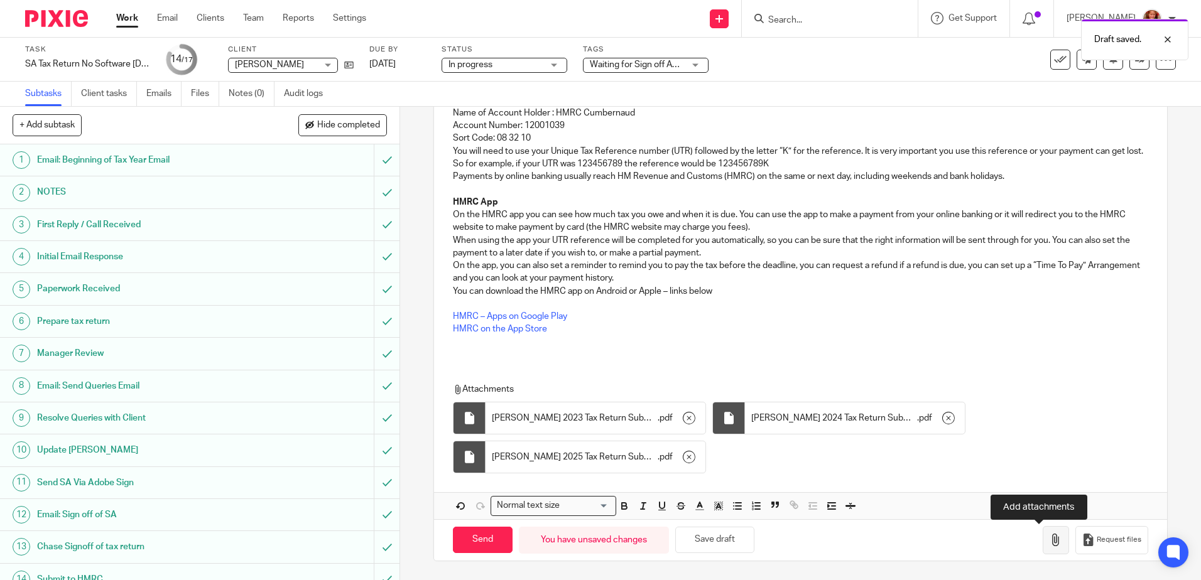
click at [1050, 545] on icon "button" at bounding box center [1056, 540] width 13 height 13
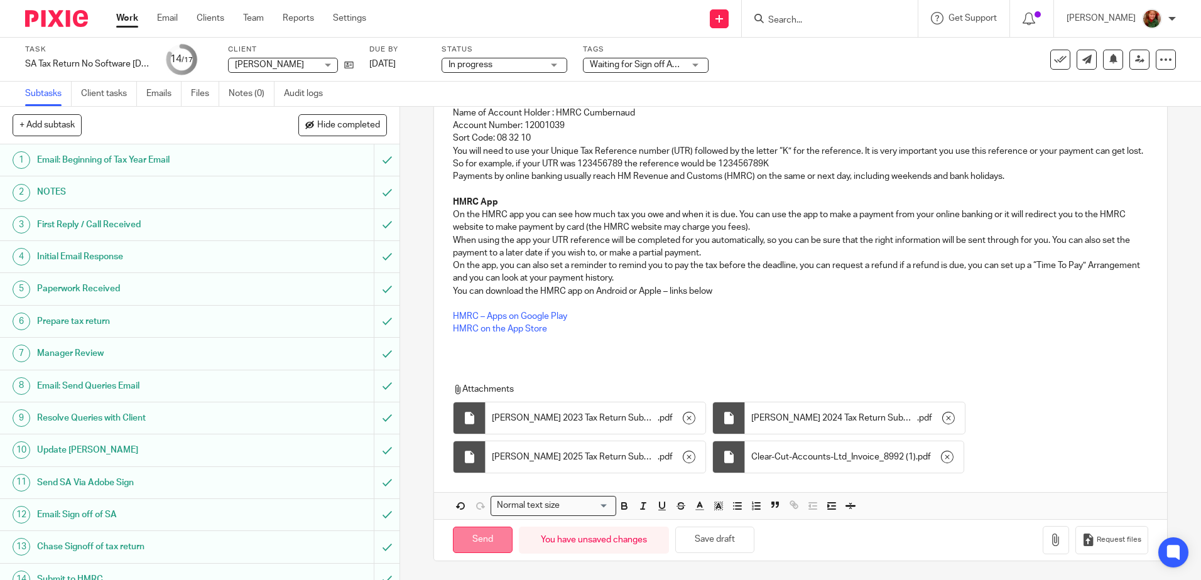
click at [486, 540] on input "Send" at bounding box center [483, 540] width 60 height 27
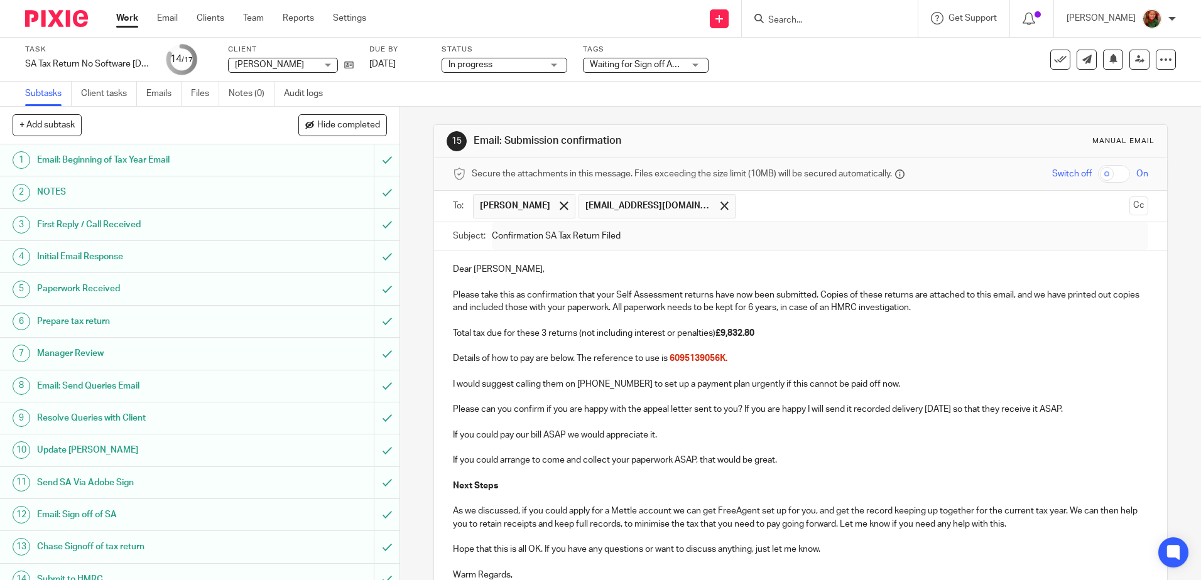
scroll to position [0, 0]
type input "Sent"
click at [640, 66] on span "Waiting for Sign off Adobe" at bounding box center [641, 64] width 102 height 9
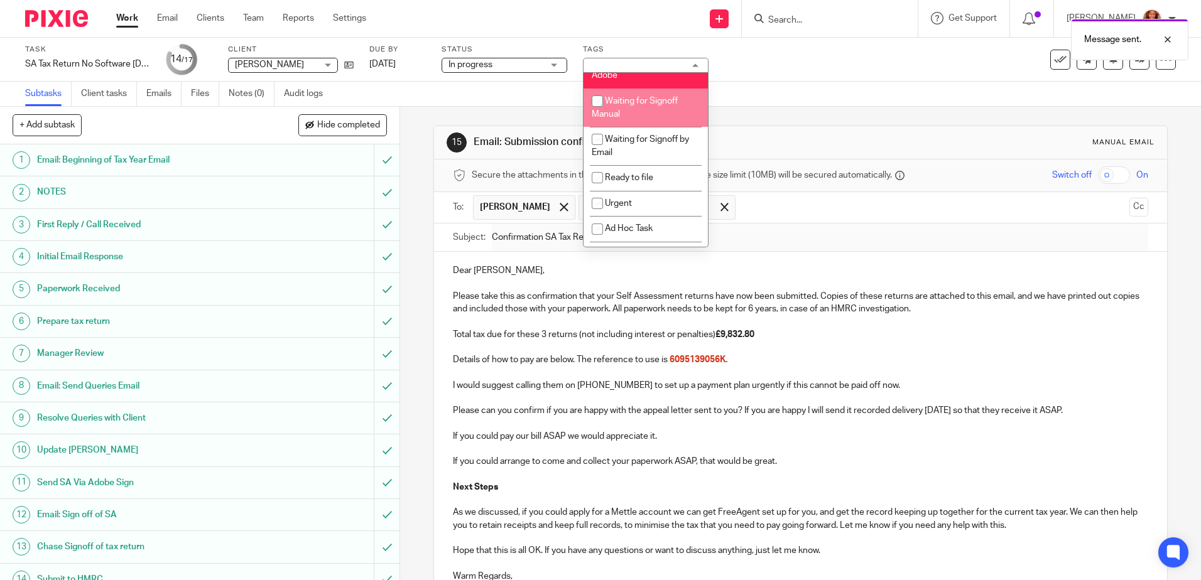
scroll to position [126, 0]
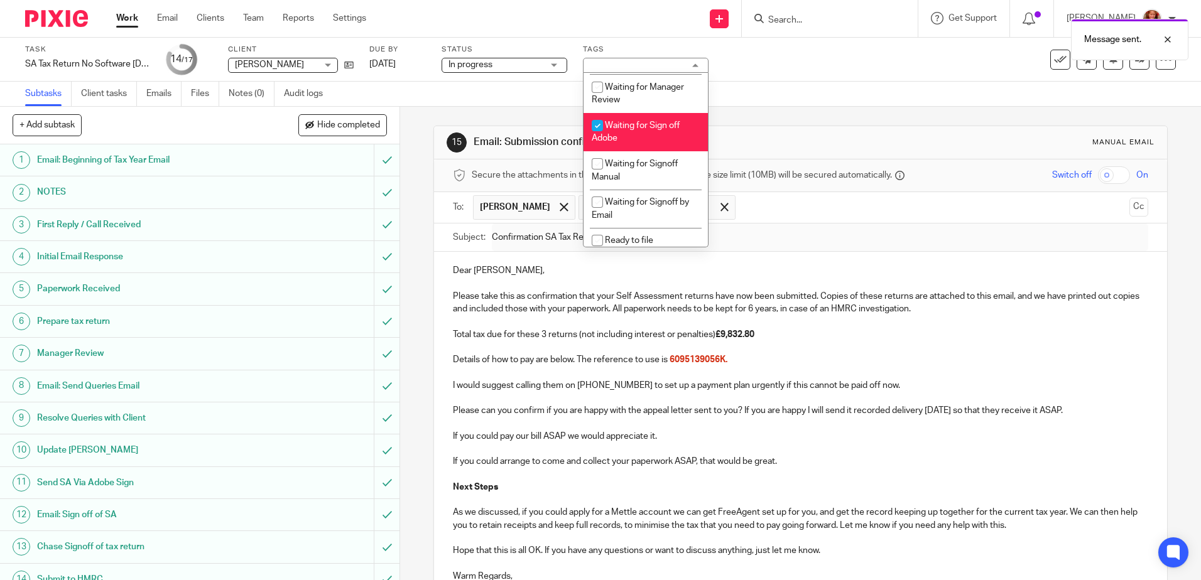
click at [641, 131] on li "Waiting for Sign off Adobe" at bounding box center [646, 132] width 124 height 38
checkbox input "false"
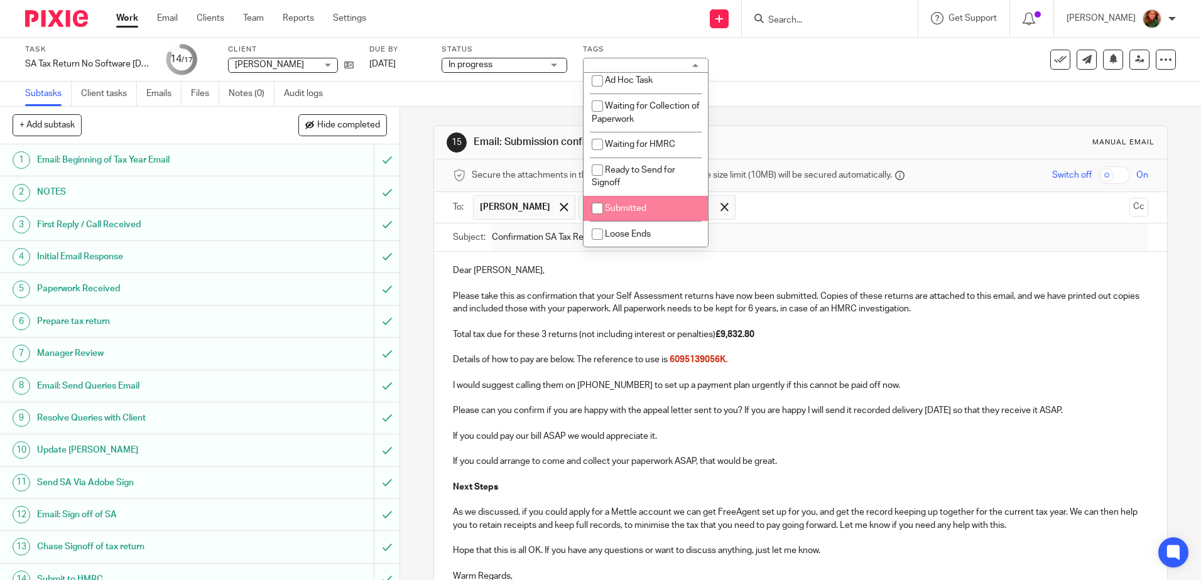
click at [636, 207] on span "Submitted" at bounding box center [625, 208] width 41 height 9
checkbox input "true"
click at [624, 234] on span "Loose Ends" at bounding box center [628, 234] width 46 height 9
checkbox input "true"
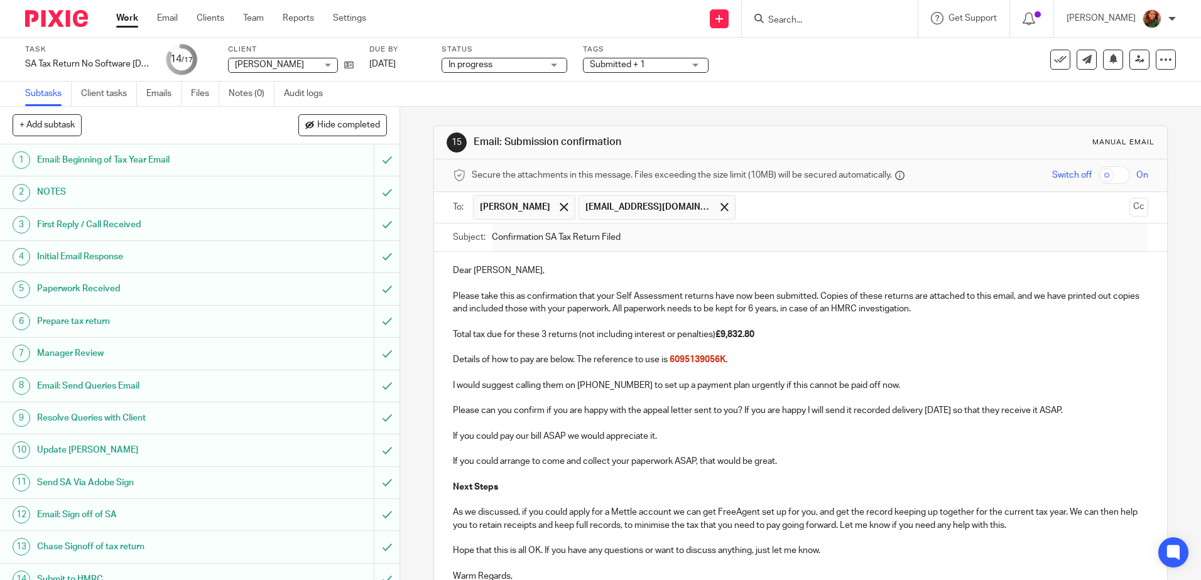
click at [124, 22] on link "Work" at bounding box center [127, 18] width 22 height 13
